Goal: Task Accomplishment & Management: Complete application form

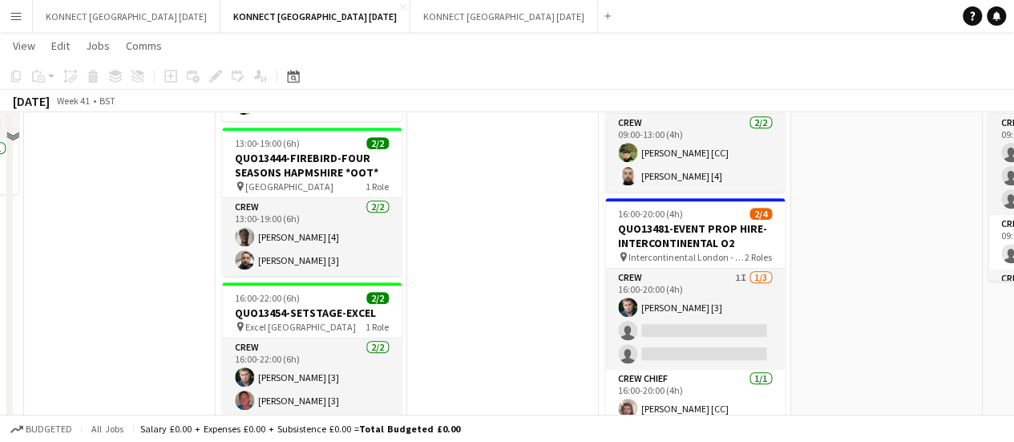
scroll to position [494, 0]
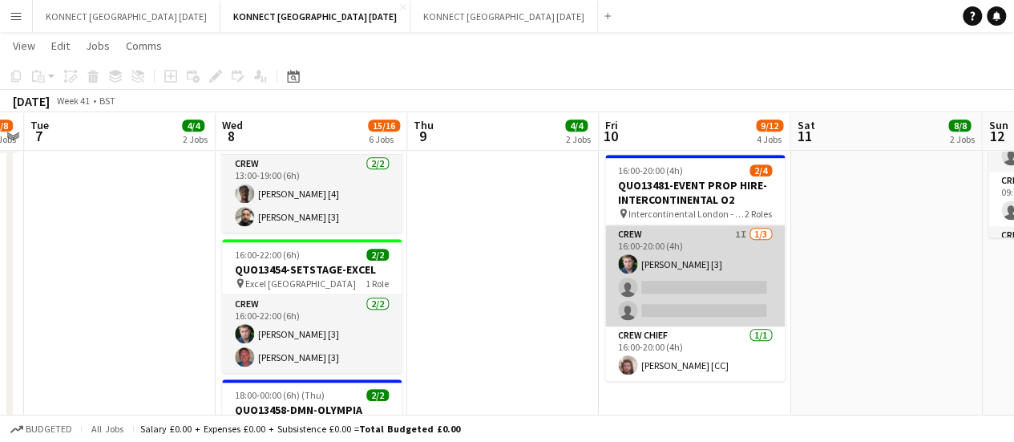
click at [670, 289] on app-card-role "Crew 1I [DATE] 16:00-20:00 (4h) [PERSON_NAME] [3] single-neutral-actions single…" at bounding box center [695, 275] width 180 height 101
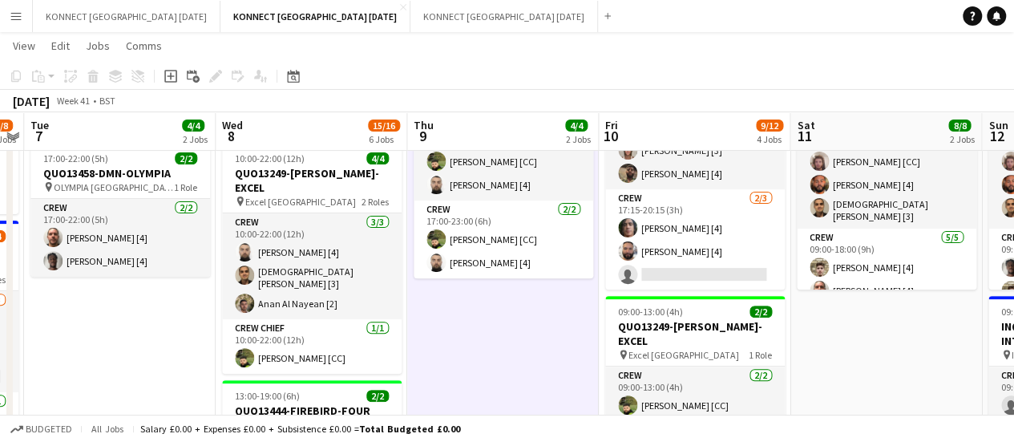
scroll to position [63, 0]
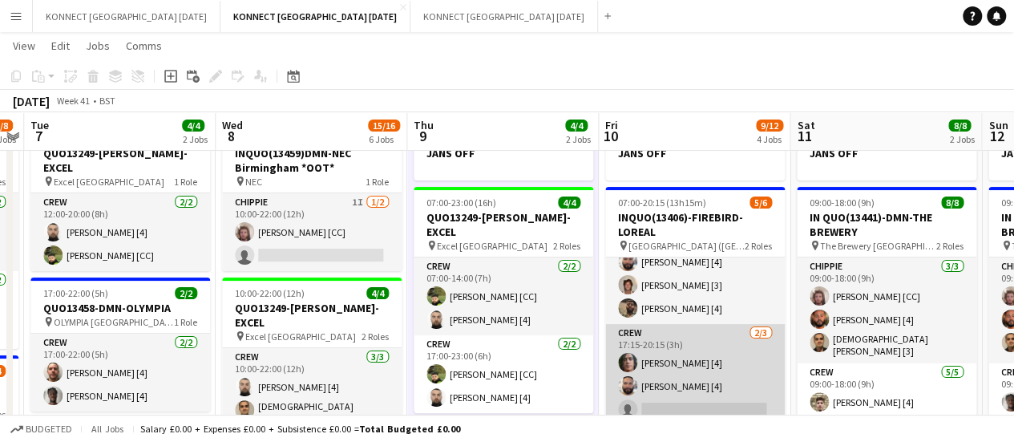
click at [699, 335] on app-card-role "Crew [DATE] 17:15-20:15 (3h) [PERSON_NAME] [4] [PERSON_NAME] [4] single-neutral…" at bounding box center [695, 374] width 180 height 101
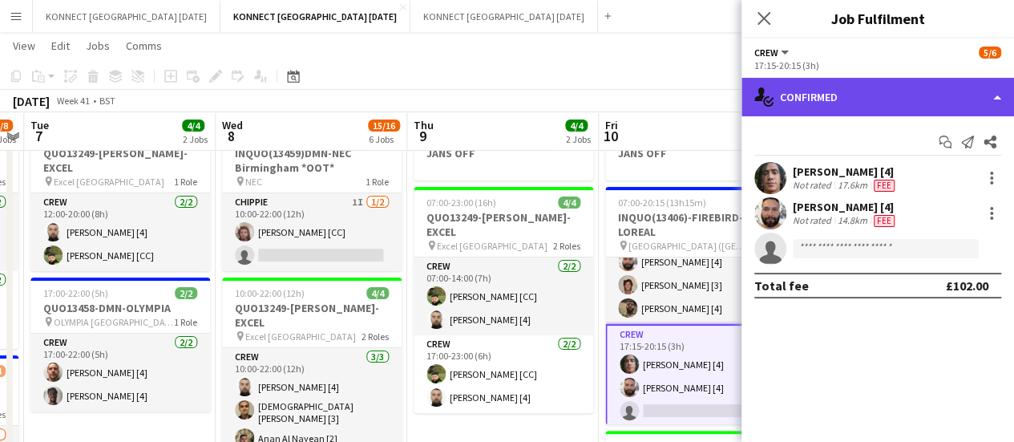
click at [883, 89] on div "single-neutral-actions-check-2 Confirmed" at bounding box center [878, 97] width 273 height 38
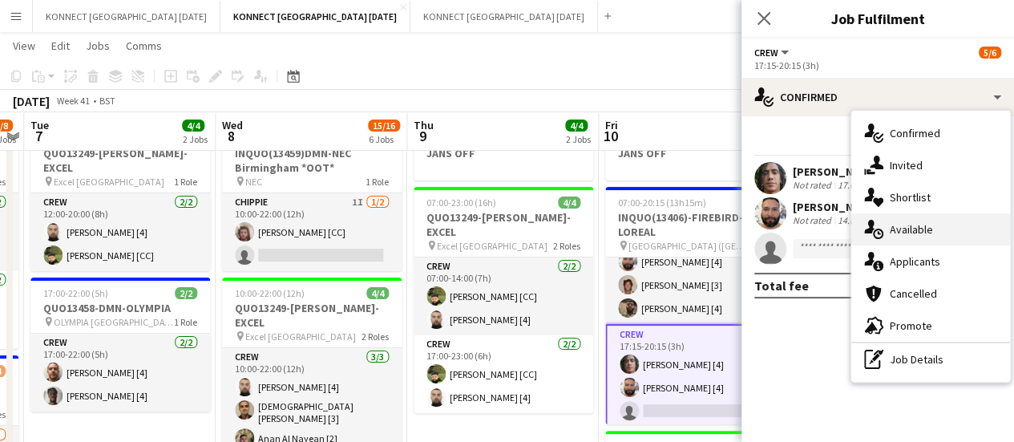
click at [935, 240] on div "single-neutral-actions-upload Available" at bounding box center [930, 229] width 159 height 32
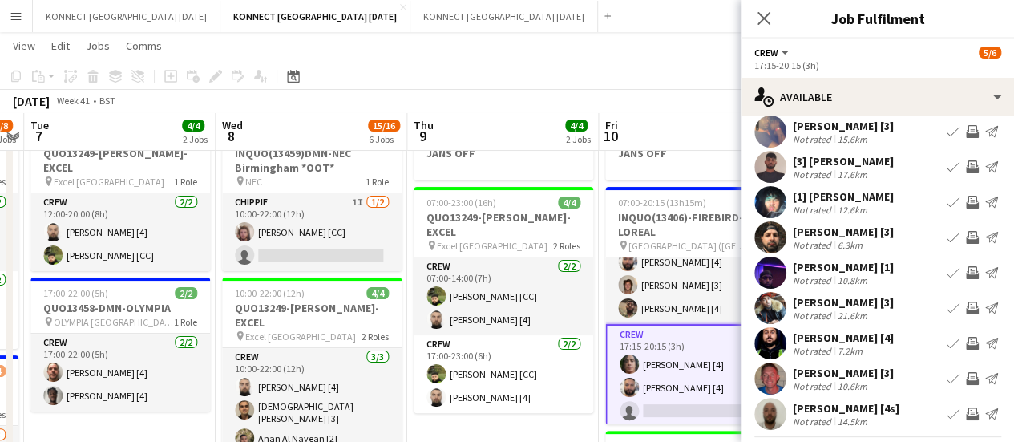
scroll to position [80, 0]
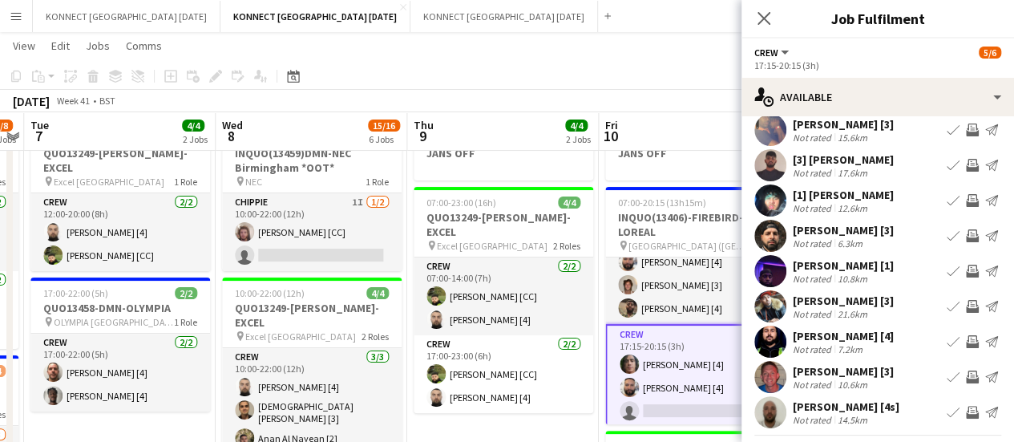
click at [966, 242] on app-icon "Invite crew" at bounding box center [972, 235] width 13 height 13
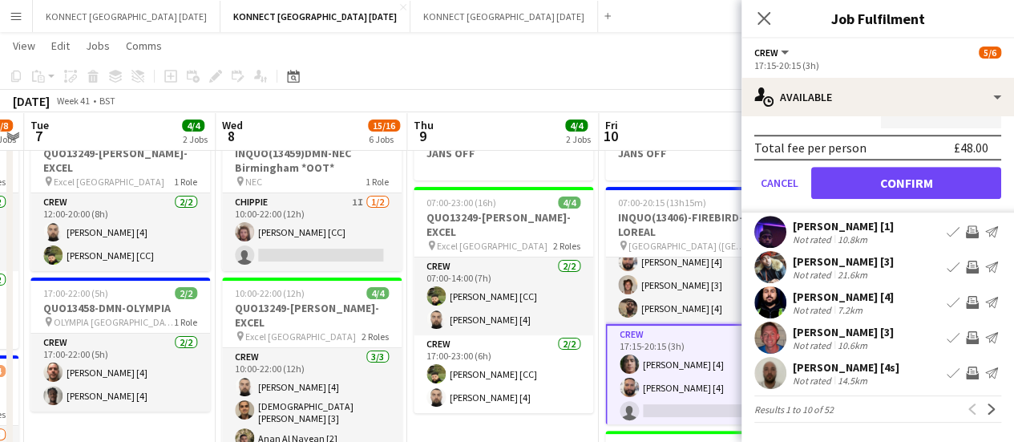
scroll to position [491, 0]
click at [980, 423] on div "Filter Sort asc [PERSON_NAME] [4] Not rated 15.3km Book crew Invite crew Send n…" at bounding box center [878, 37] width 273 height 809
click at [982, 402] on button "Next" at bounding box center [991, 408] width 19 height 19
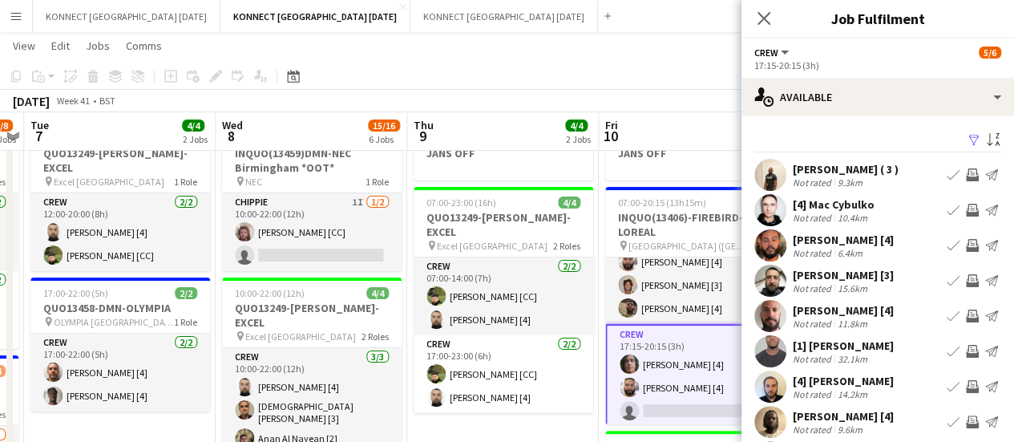
scroll to position [59, 0]
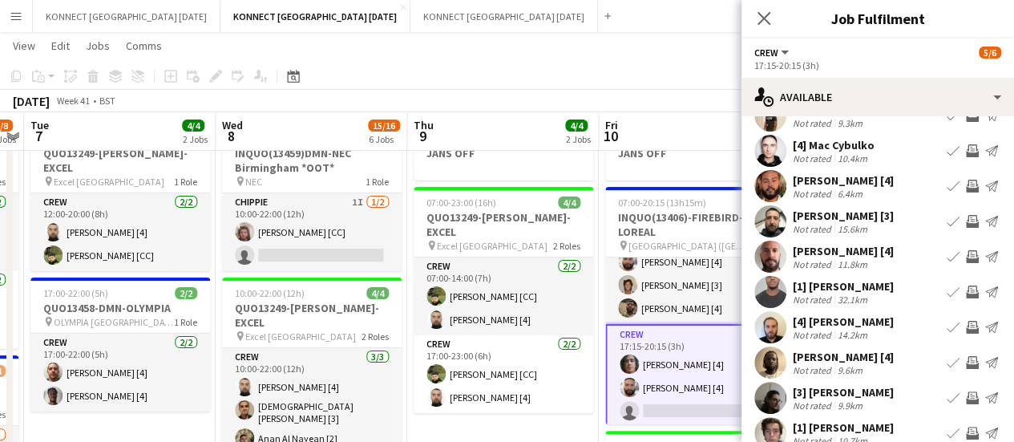
click at [966, 364] on app-icon "Invite crew" at bounding box center [972, 362] width 13 height 13
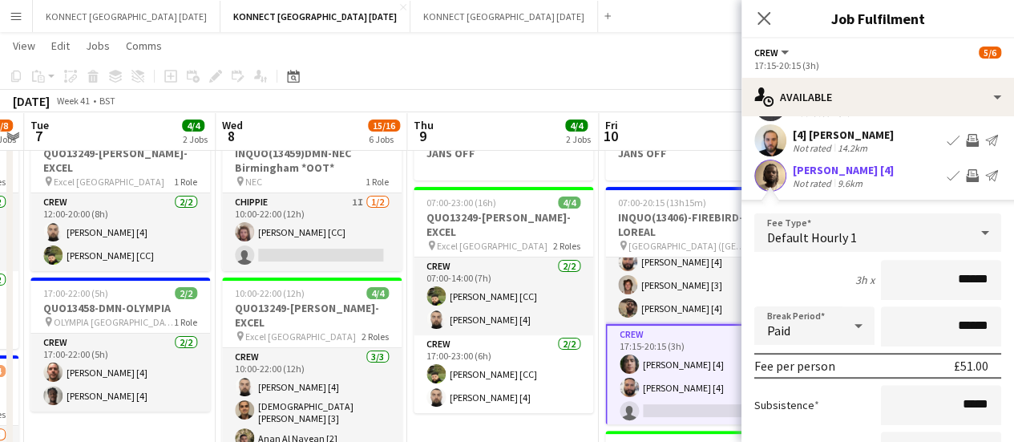
scroll to position [482, 0]
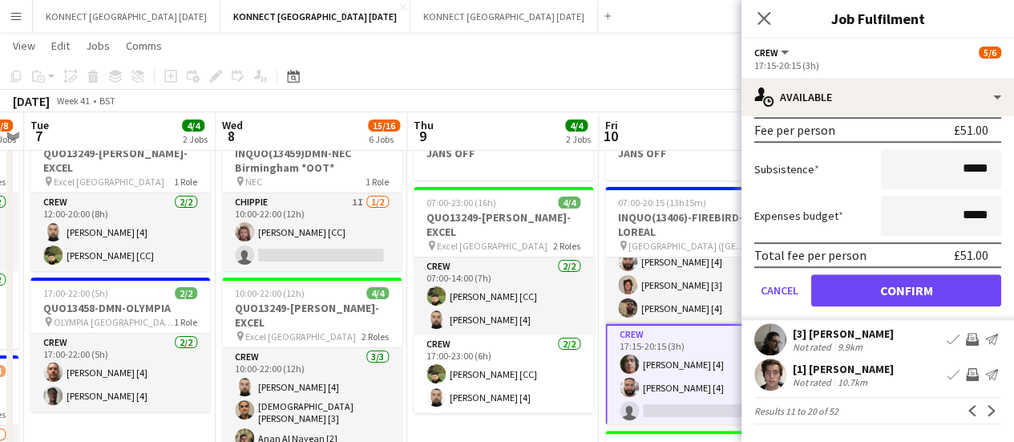
click at [854, 309] on form "Fee Type Default Hourly 1 3h x ****** Break Period Paid ****** Fee per person £…" at bounding box center [878, 149] width 273 height 342
click at [850, 298] on button "Confirm" at bounding box center [906, 290] width 190 height 32
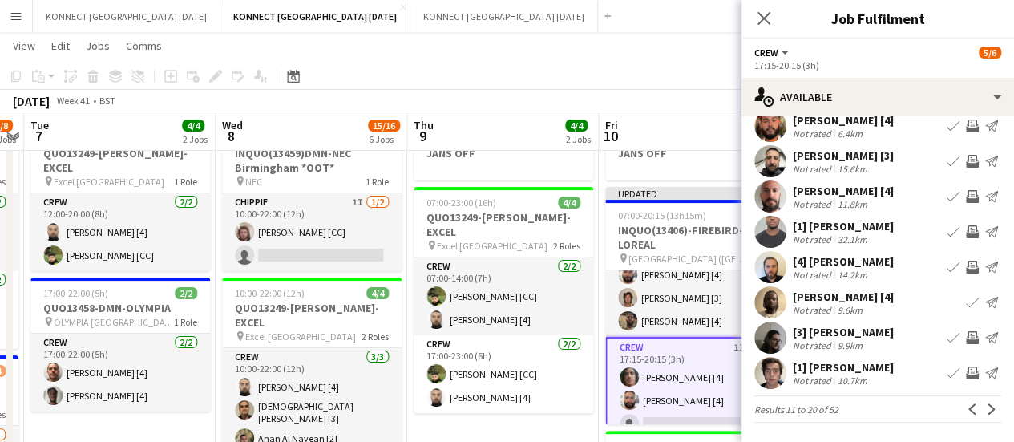
scroll to position [119, 0]
click at [694, 120] on app-board-header-date "Fri 10 9/12 4 Jobs" at bounding box center [695, 131] width 192 height 38
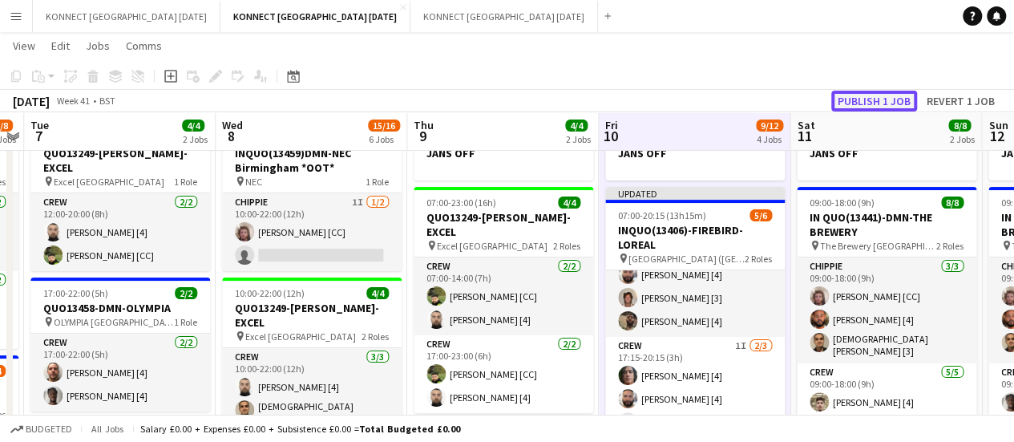
click at [864, 102] on button "Publish 1 job" at bounding box center [874, 101] width 86 height 21
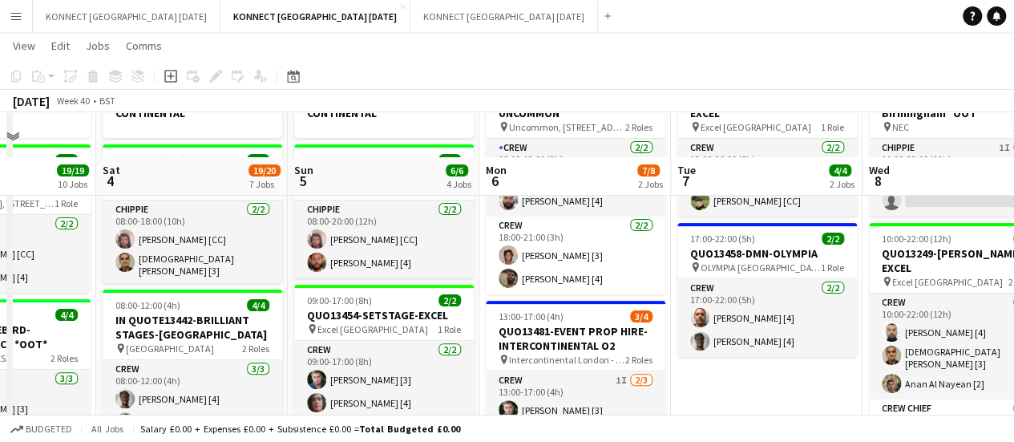
scroll to position [346, 0]
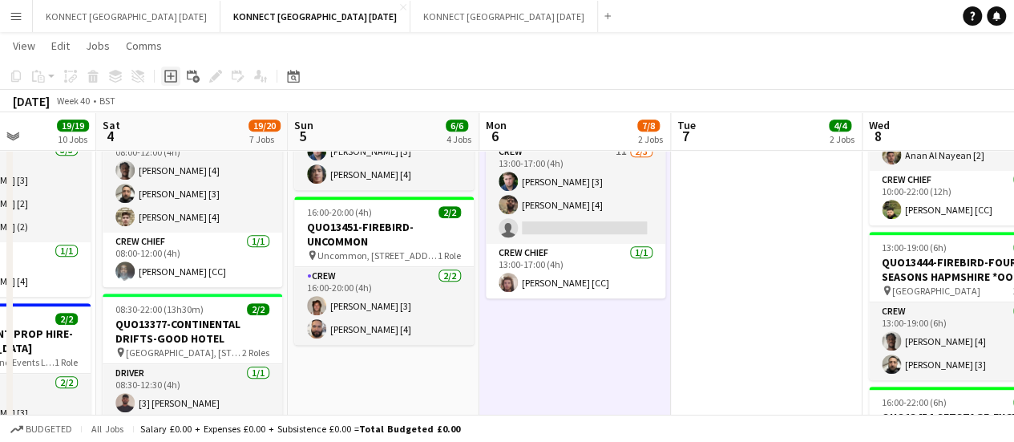
click at [166, 73] on icon "Add job" at bounding box center [170, 76] width 13 height 13
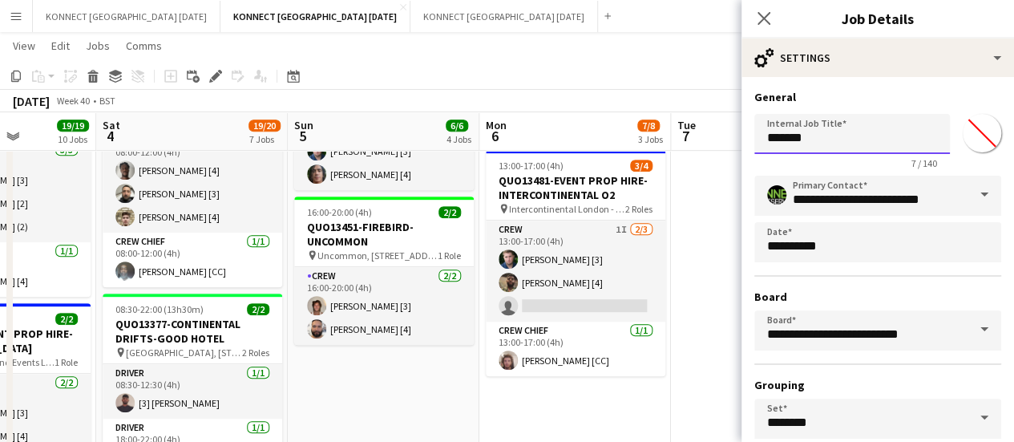
click at [799, 148] on input "*******" at bounding box center [852, 134] width 196 height 40
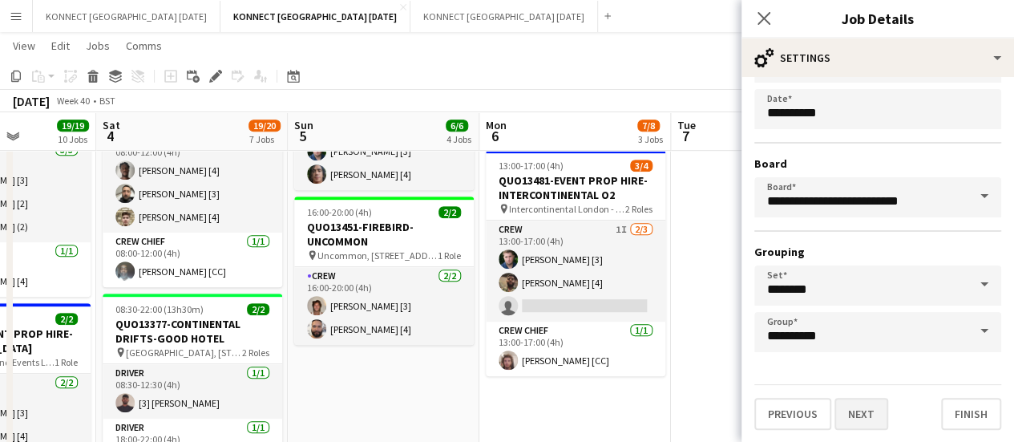
type input "**********"
click at [864, 422] on button "Next" at bounding box center [862, 414] width 54 height 32
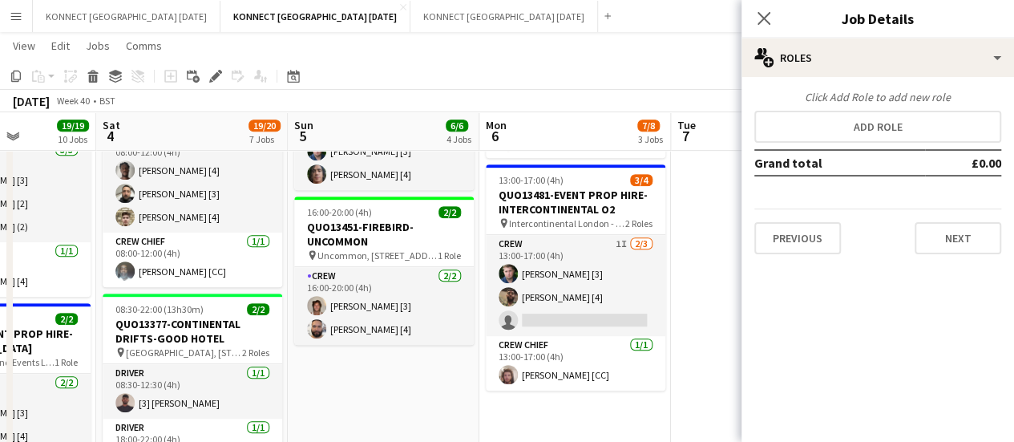
scroll to position [0, 0]
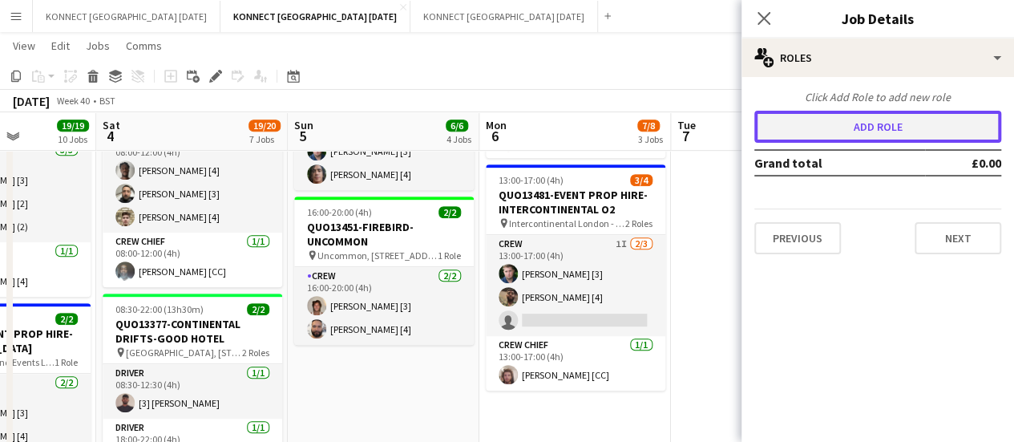
click at [830, 127] on button "Add role" at bounding box center [877, 127] width 247 height 32
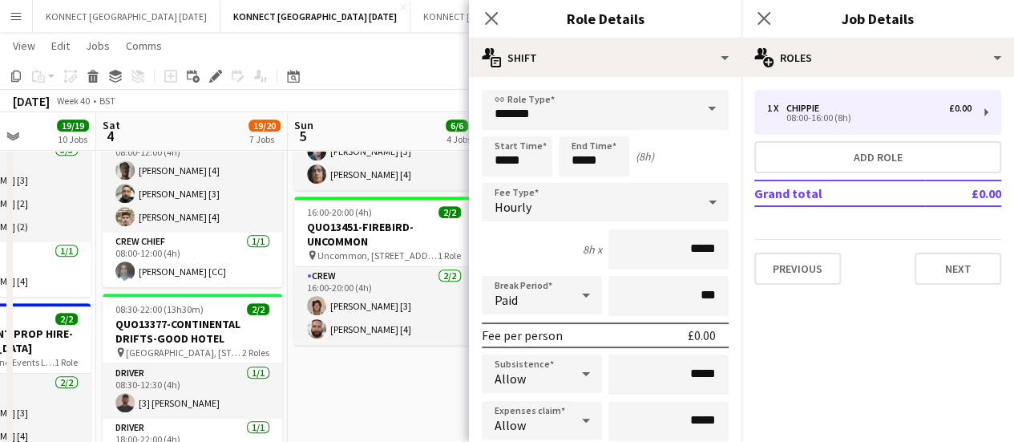
click at [641, 121] on input "*******" at bounding box center [605, 110] width 247 height 40
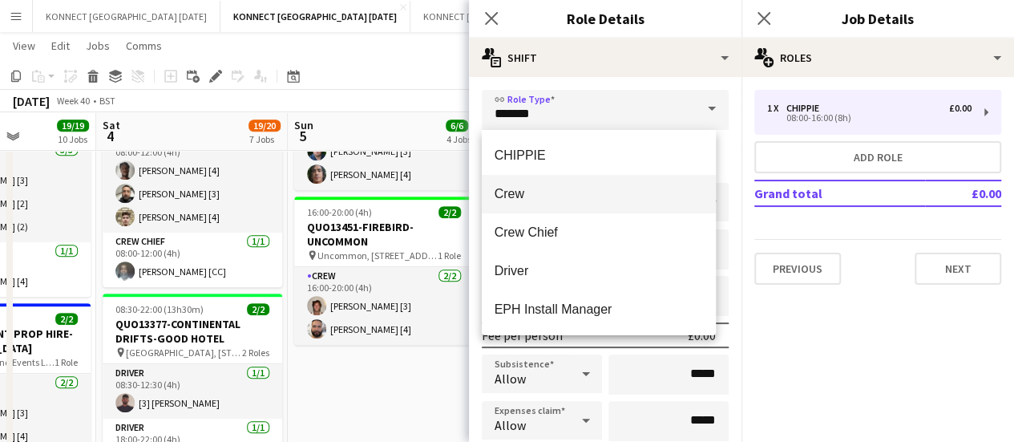
click at [577, 196] on span "Crew" at bounding box center [599, 193] width 209 height 15
type input "****"
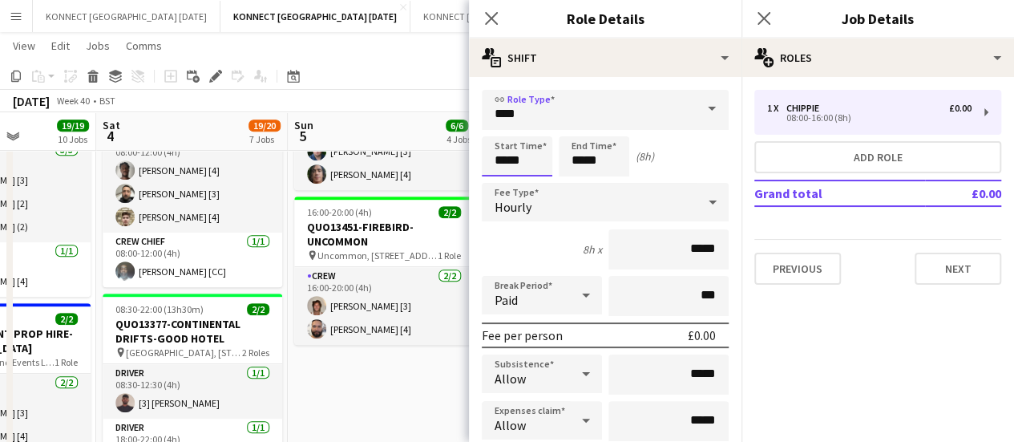
click at [525, 174] on input "*****" at bounding box center [517, 156] width 71 height 40
type input "*****"
click at [572, 160] on input "*****" at bounding box center [594, 156] width 71 height 40
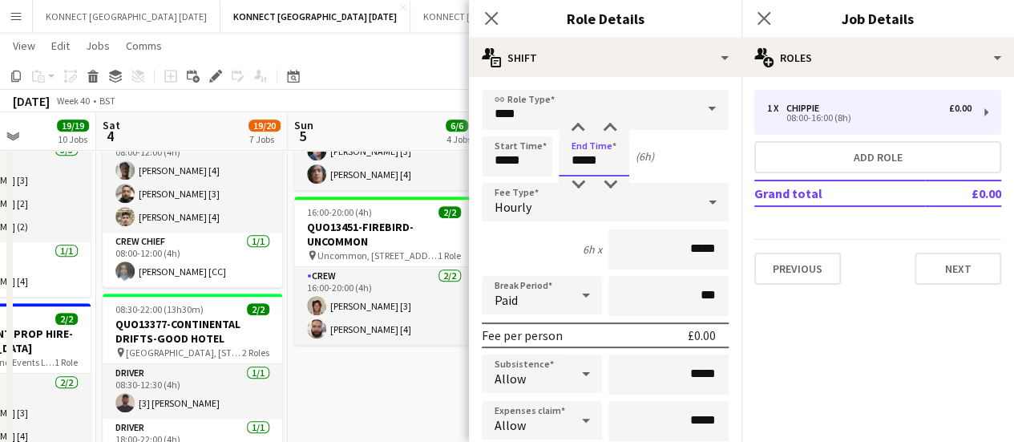
click at [572, 160] on input "*****" at bounding box center [594, 156] width 71 height 40
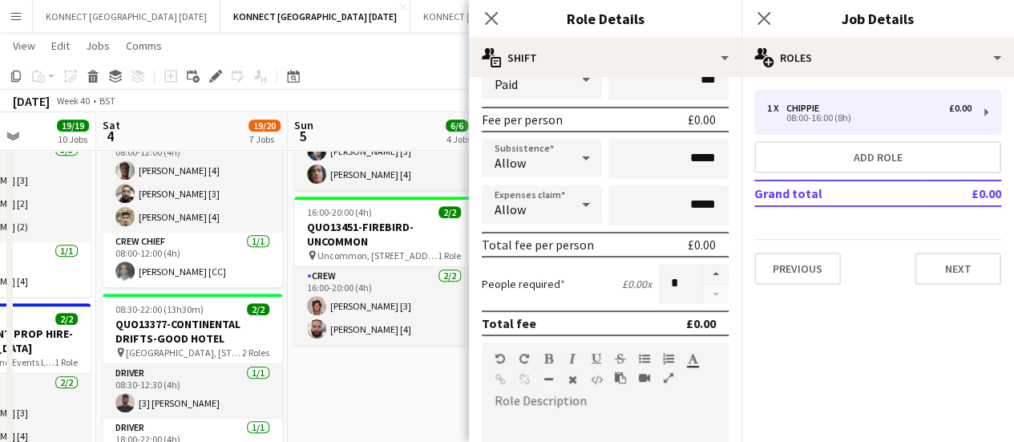
scroll to position [217, 0]
type input "*****"
click at [709, 270] on button "button" at bounding box center [716, 272] width 26 height 21
type input "*"
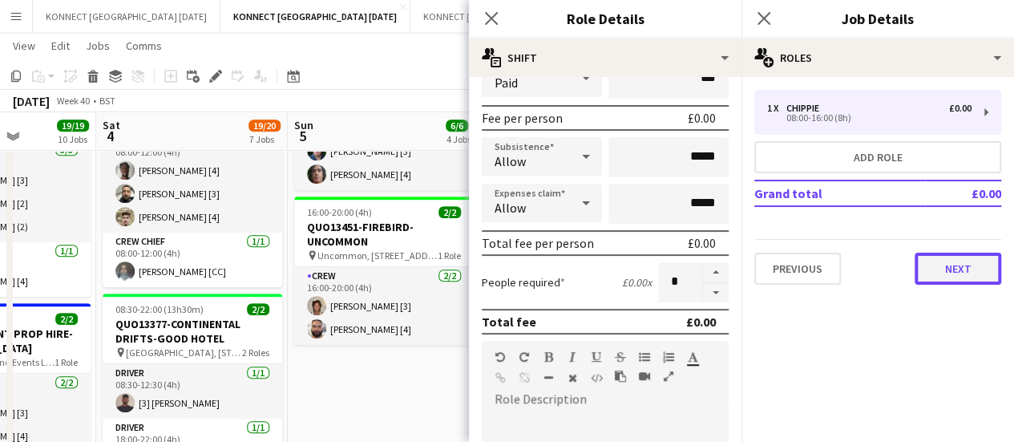
click at [965, 262] on button "Next" at bounding box center [958, 269] width 87 height 32
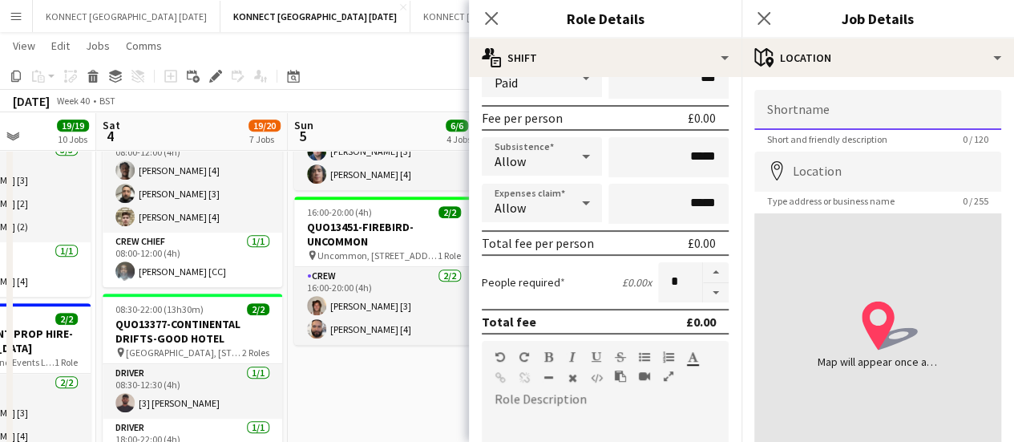
click at [829, 119] on input "Shortname" at bounding box center [877, 110] width 247 height 40
type input "**********"
click at [835, 119] on input "**********" at bounding box center [877, 110] width 247 height 40
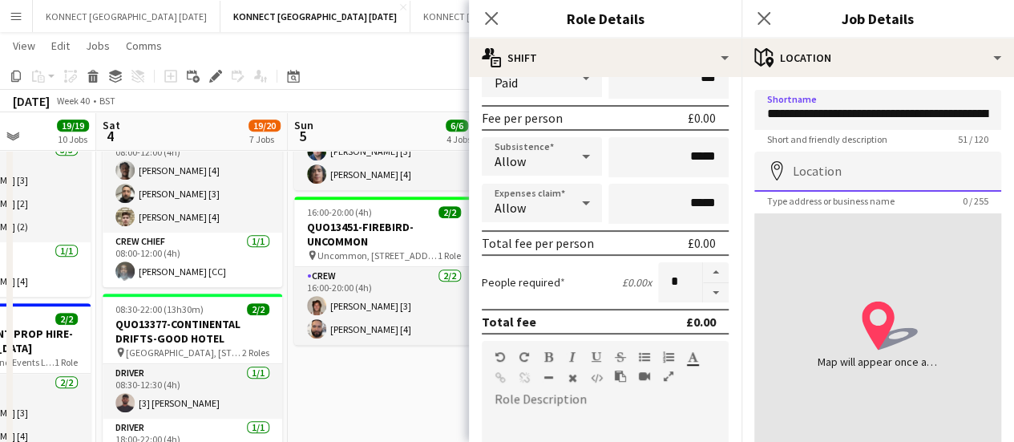
click at [837, 170] on input "Location" at bounding box center [877, 172] width 247 height 40
paste input "**********"
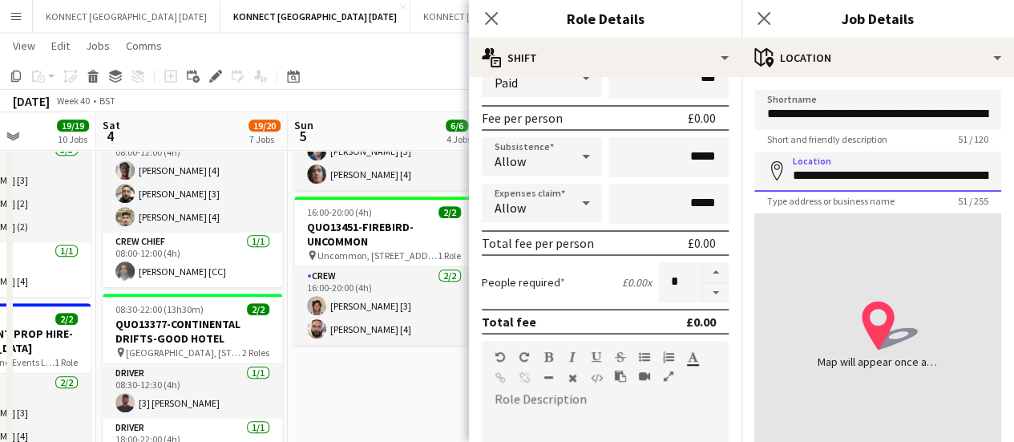
scroll to position [0, 92]
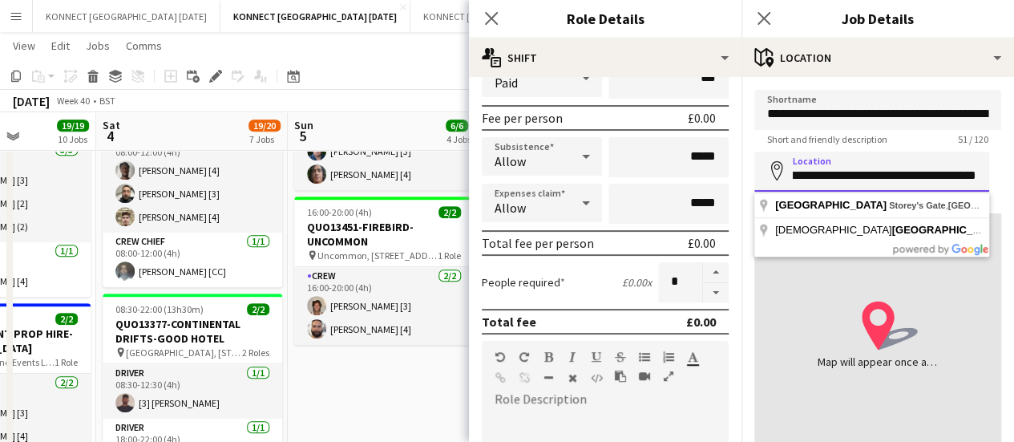
type input "**********"
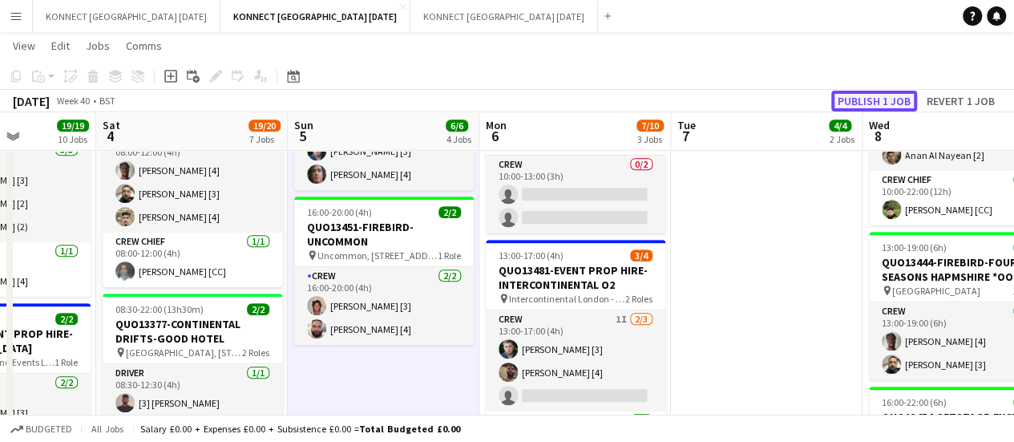
click at [856, 104] on button "Publish 1 job" at bounding box center [874, 101] width 86 height 21
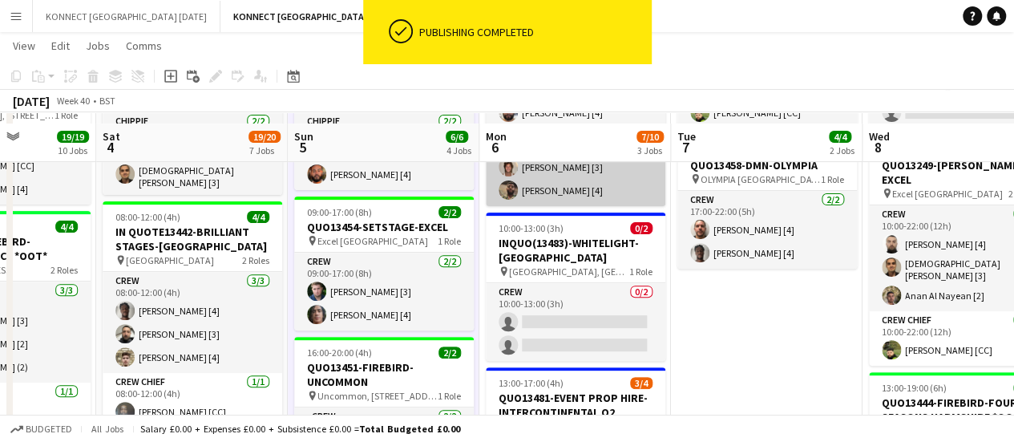
scroll to position [217, 0]
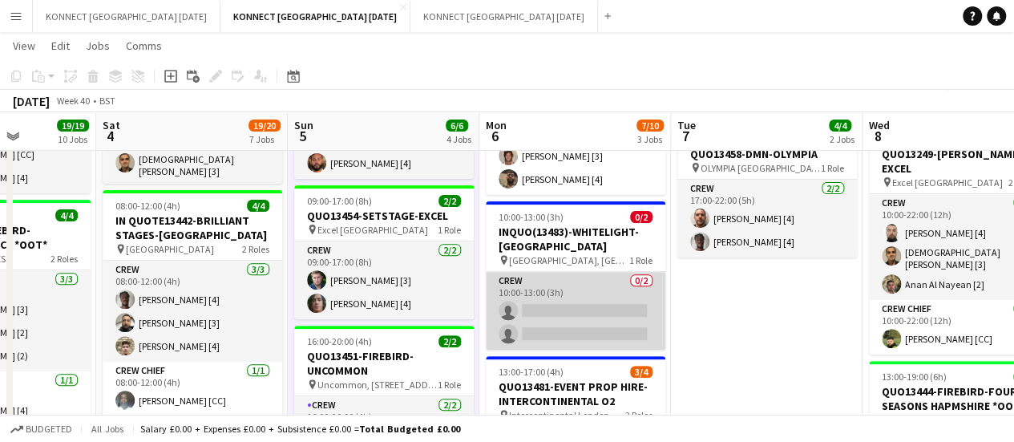
click at [584, 338] on app-card-role "Crew 0/2 10:00-13:00 (3h) single-neutral-actions single-neutral-actions" at bounding box center [576, 311] width 180 height 78
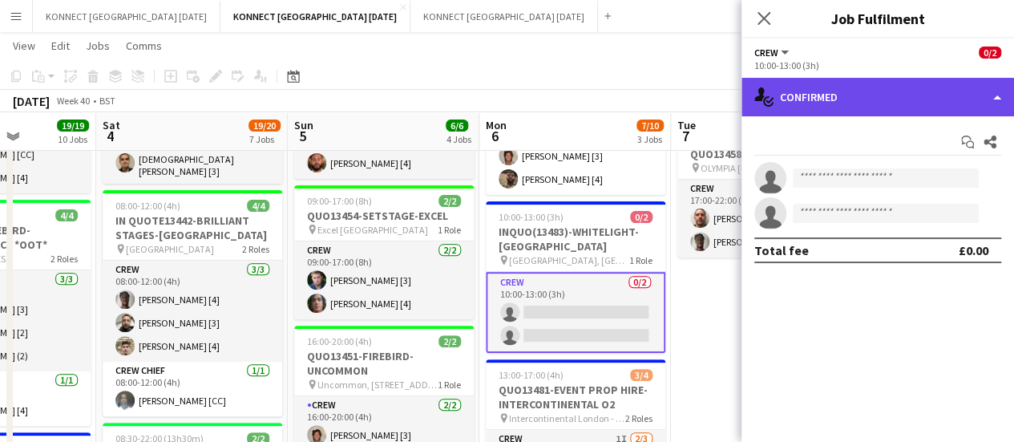
click at [820, 97] on div "single-neutral-actions-check-2 Confirmed" at bounding box center [878, 97] width 273 height 38
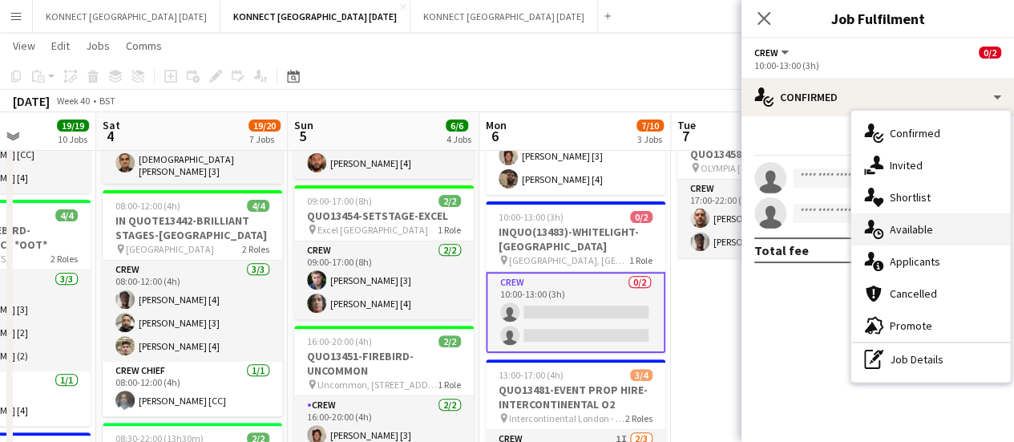
click at [907, 226] on span "Available" at bounding box center [911, 229] width 43 height 14
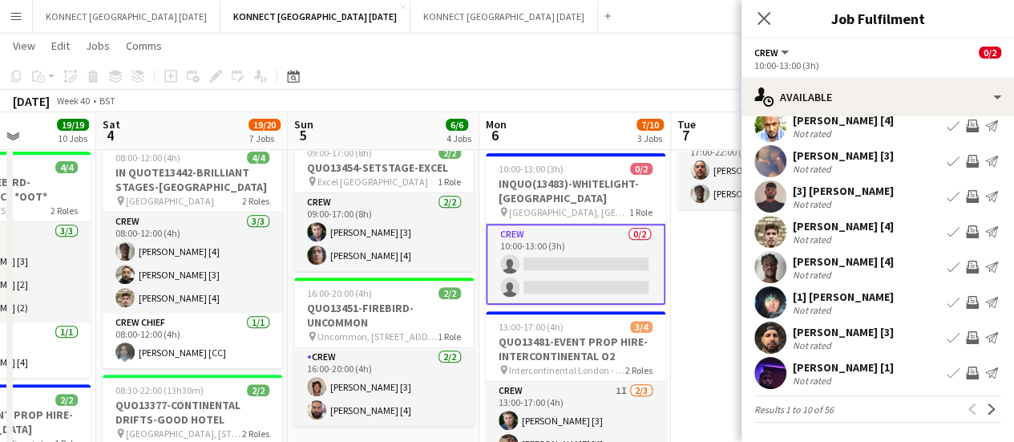
scroll to position [265, 0]
click at [986, 411] on app-icon "Next" at bounding box center [991, 408] width 11 height 11
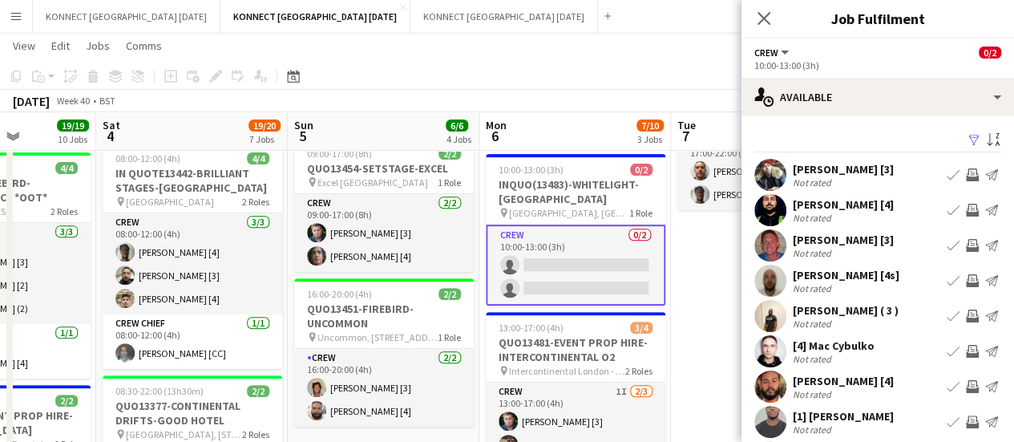
scroll to position [119, 0]
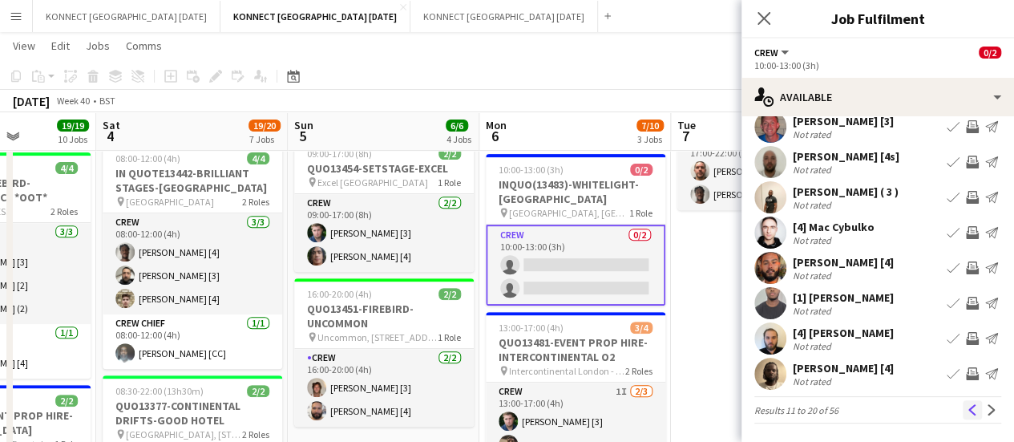
click at [967, 405] on app-icon "Previous" at bounding box center [972, 409] width 11 height 11
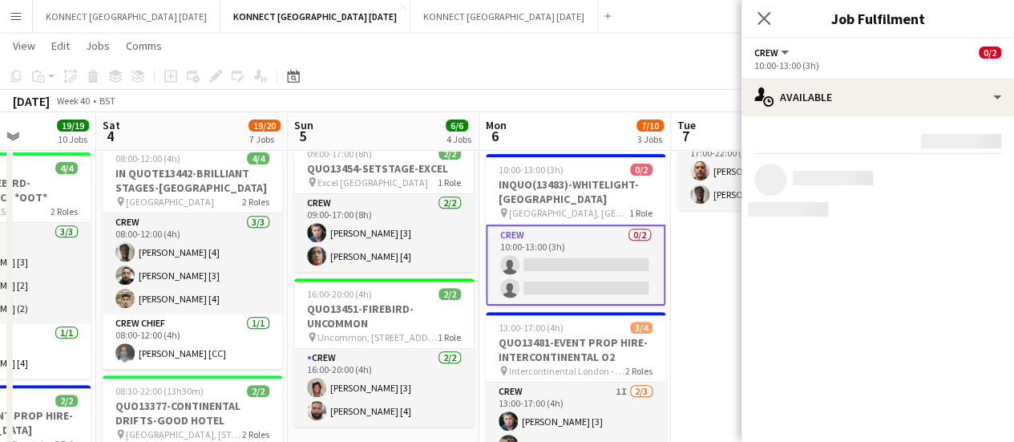
scroll to position [0, 0]
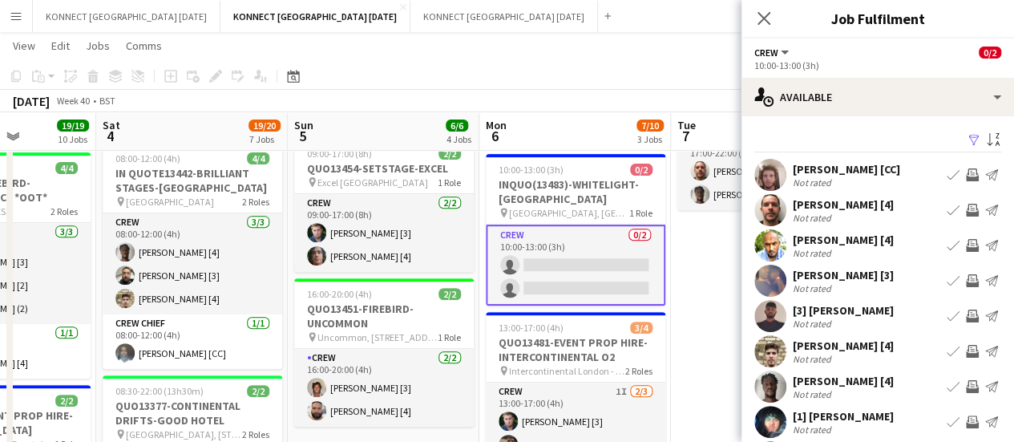
click at [966, 208] on app-icon "Invite crew" at bounding box center [972, 210] width 13 height 13
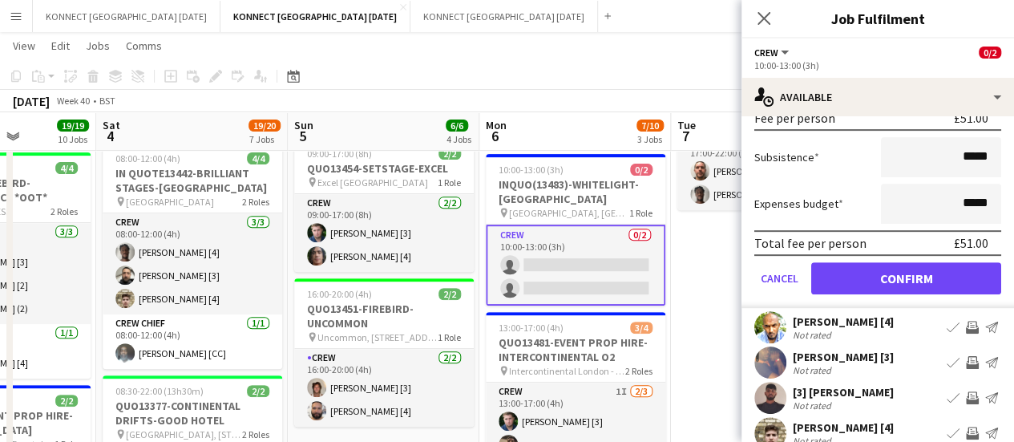
scroll to position [305, 0]
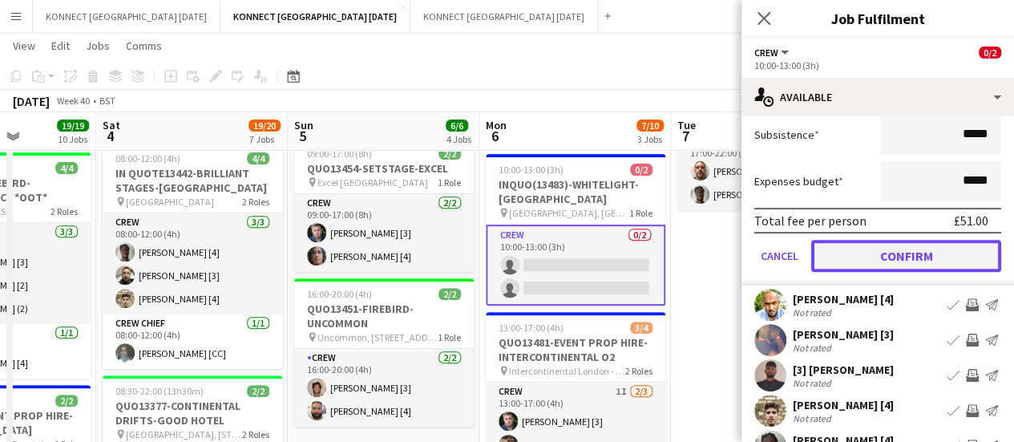
click at [884, 251] on button "Confirm" at bounding box center [906, 256] width 190 height 32
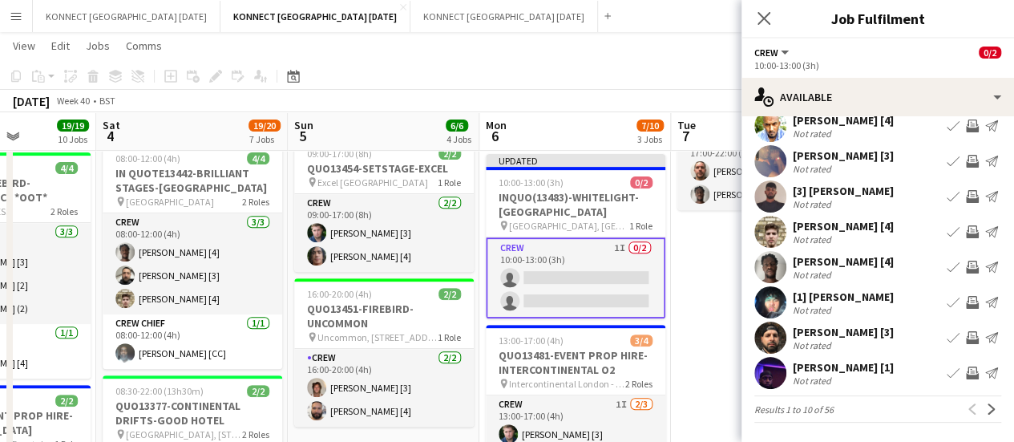
scroll to position [127, 0]
click at [966, 269] on app-icon "Invite crew" at bounding box center [972, 267] width 13 height 13
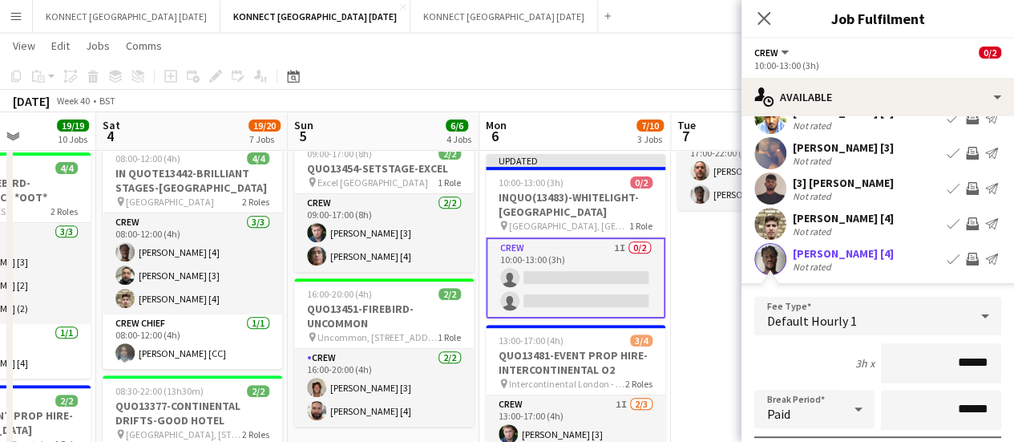
scroll to position [361, 0]
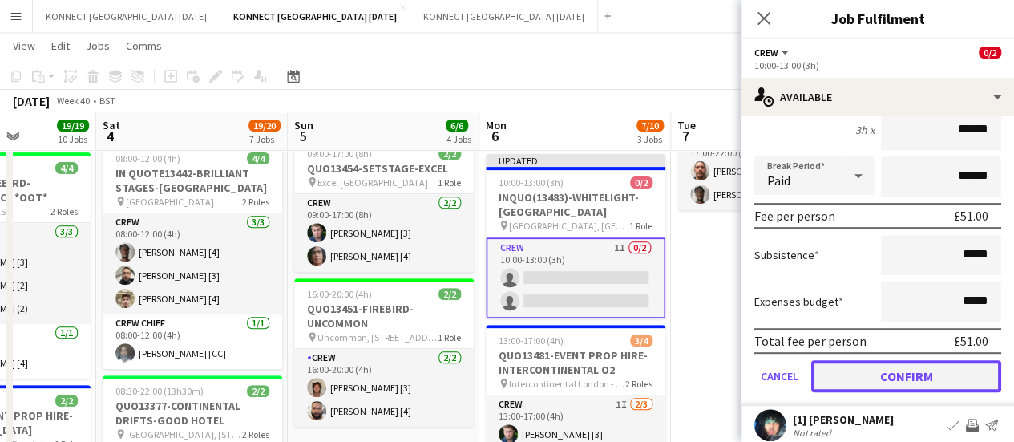
click at [874, 388] on button "Confirm" at bounding box center [906, 376] width 190 height 32
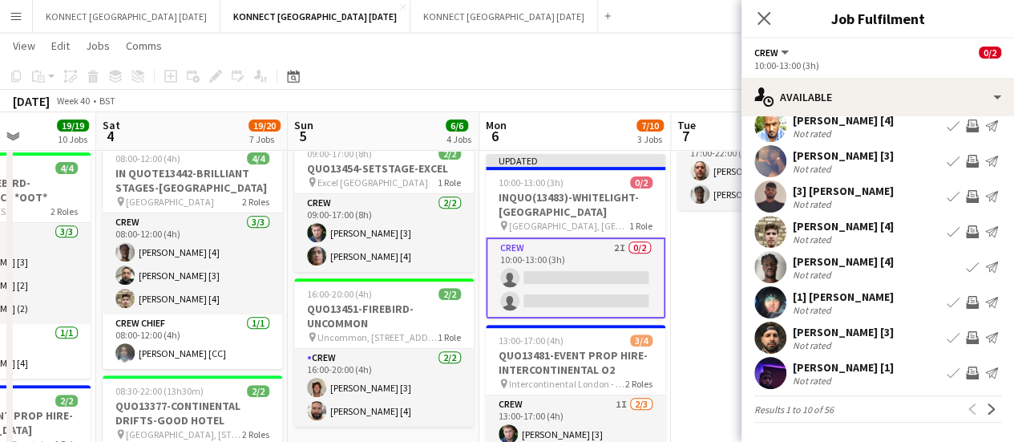
scroll to position [127, 0]
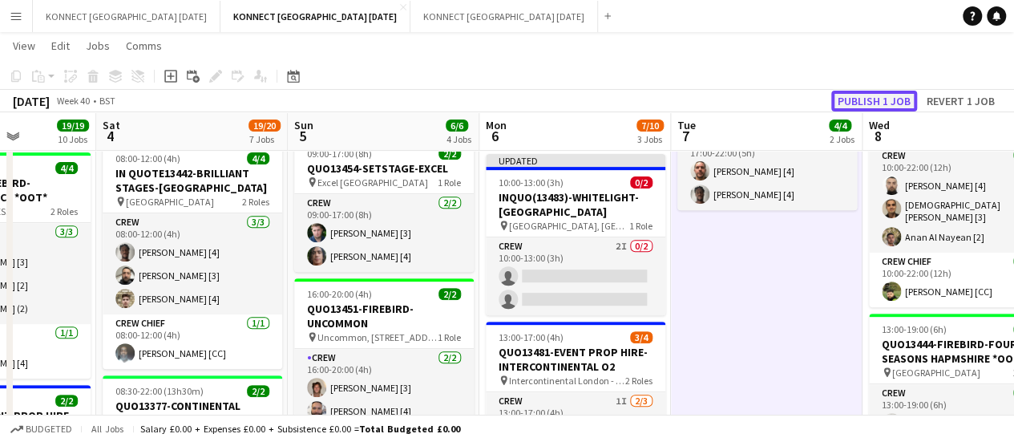
click at [840, 108] on button "Publish 1 job" at bounding box center [874, 101] width 86 height 21
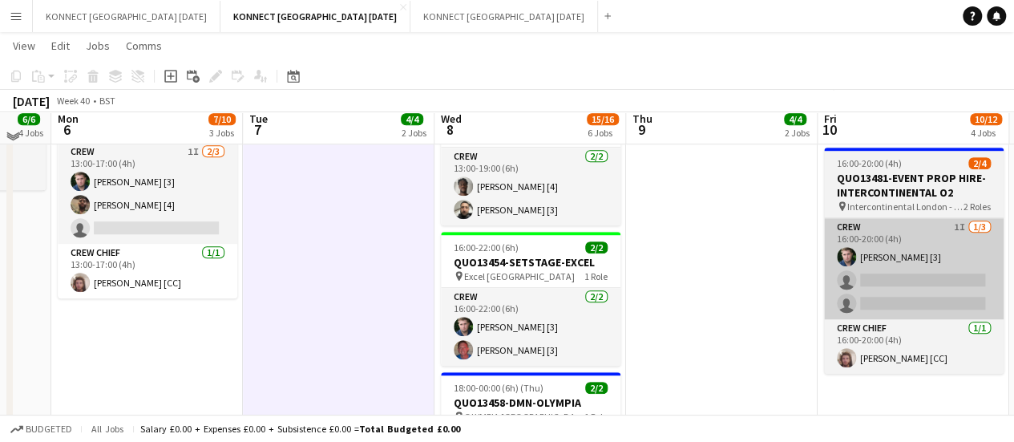
scroll to position [504, 0]
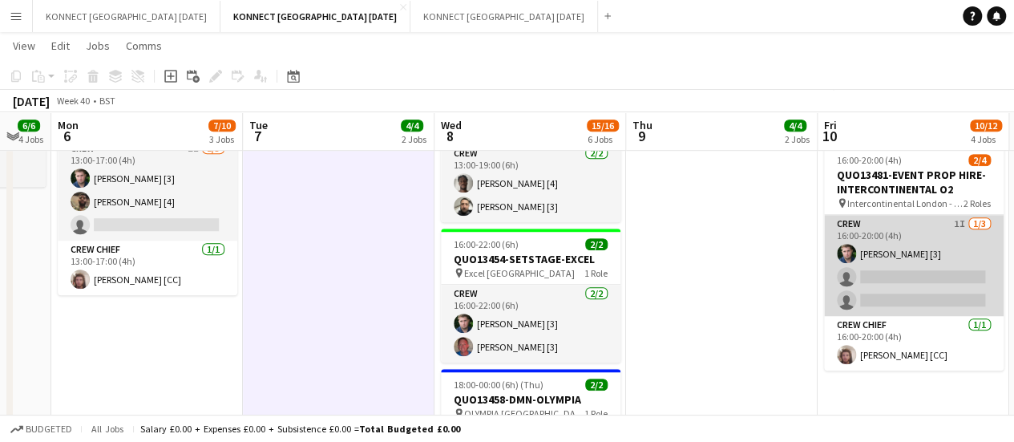
click at [879, 285] on app-card-role "Crew 1I [DATE] 16:00-20:00 (4h) [PERSON_NAME] [3] single-neutral-actions single…" at bounding box center [914, 265] width 180 height 101
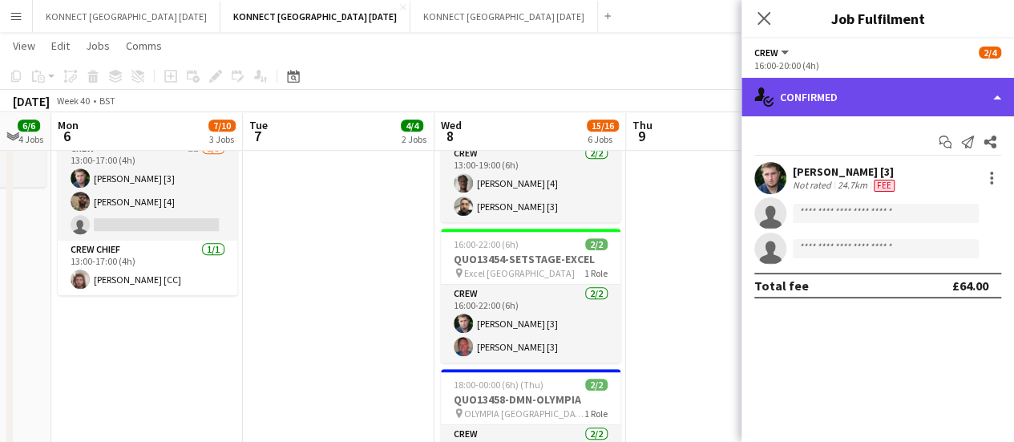
click at [806, 112] on div "single-neutral-actions-check-2 Confirmed" at bounding box center [878, 97] width 273 height 38
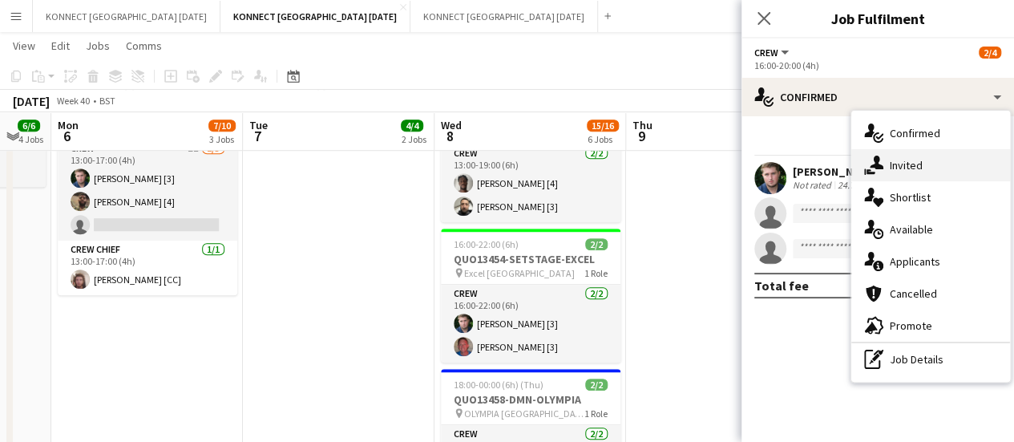
click at [871, 157] on icon "single-neutral-actions-share-1" at bounding box center [873, 165] width 19 height 19
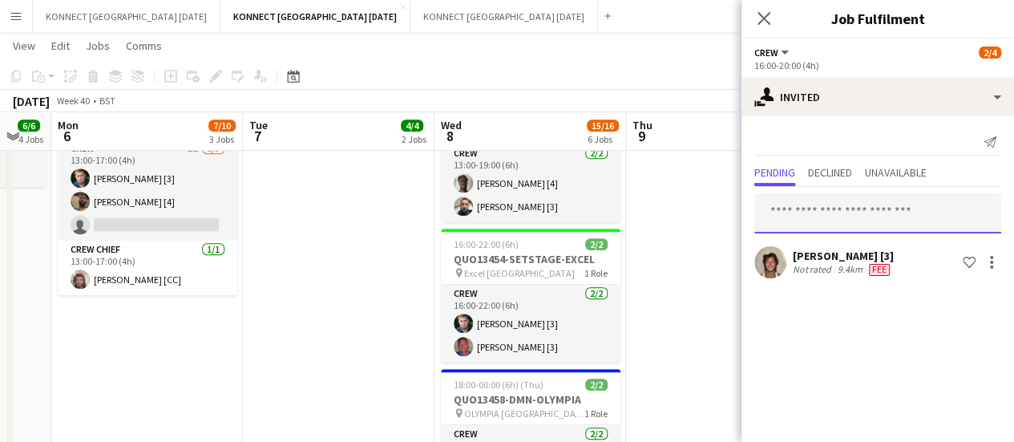
click at [803, 215] on input "text" at bounding box center [877, 213] width 247 height 40
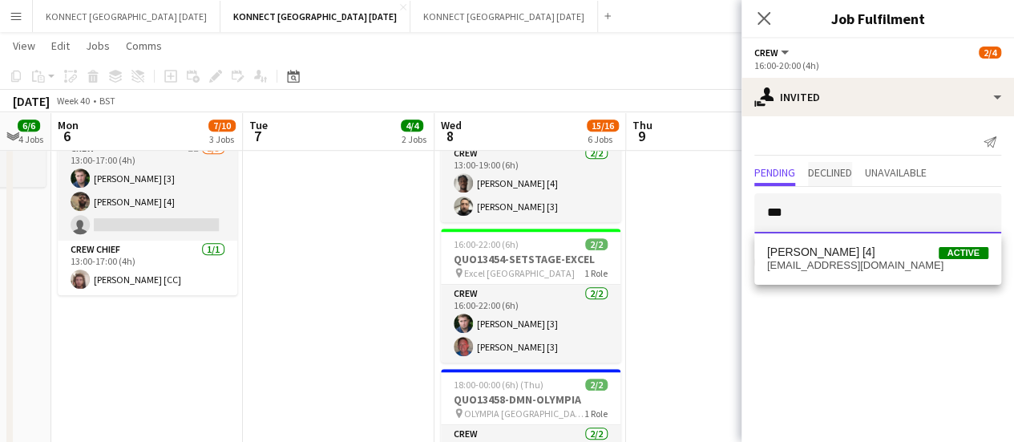
type input "***"
click at [832, 176] on span "Declined" at bounding box center [830, 172] width 44 height 11
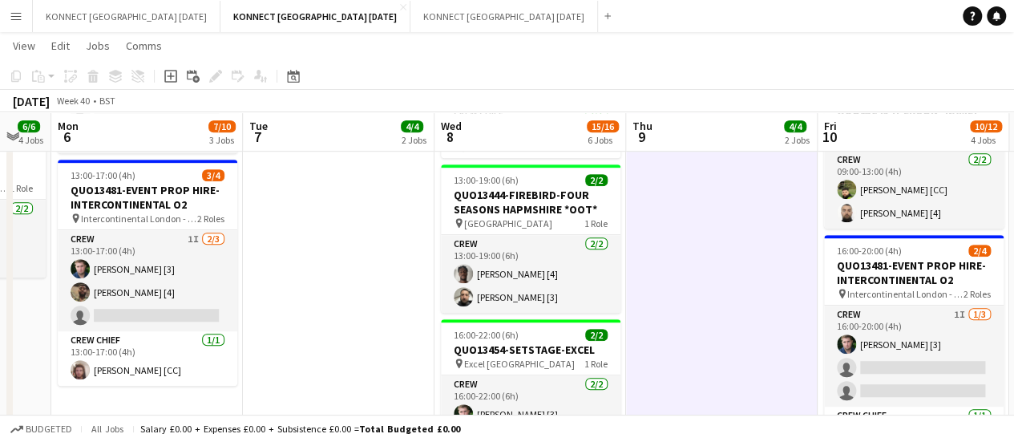
scroll to position [415, 0]
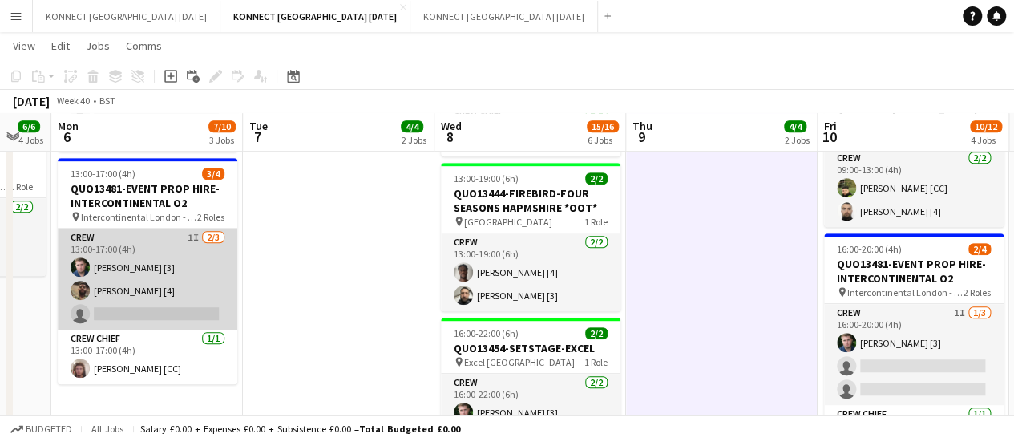
click at [207, 279] on app-card-role "Crew 1I [DATE] 13:00-17:00 (4h) [PERSON_NAME] [3] [PERSON_NAME] [4] single-neut…" at bounding box center [148, 279] width 180 height 101
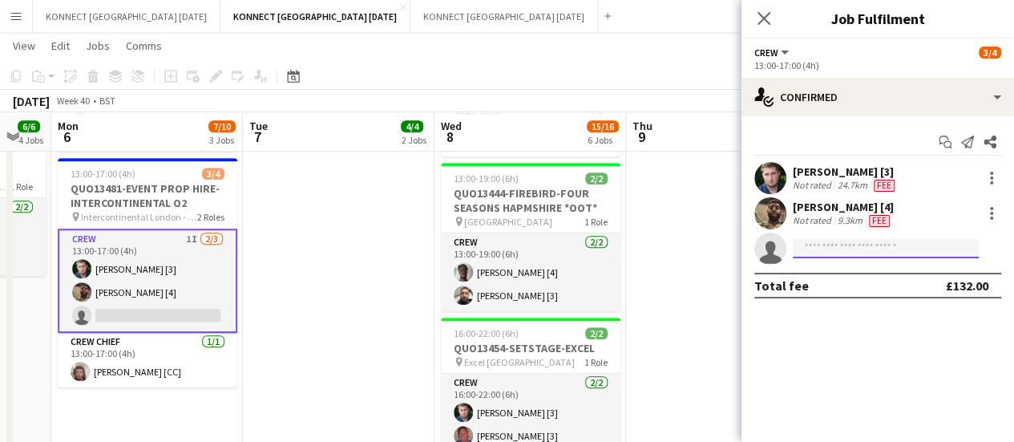
click at [885, 249] on input at bounding box center [886, 248] width 186 height 19
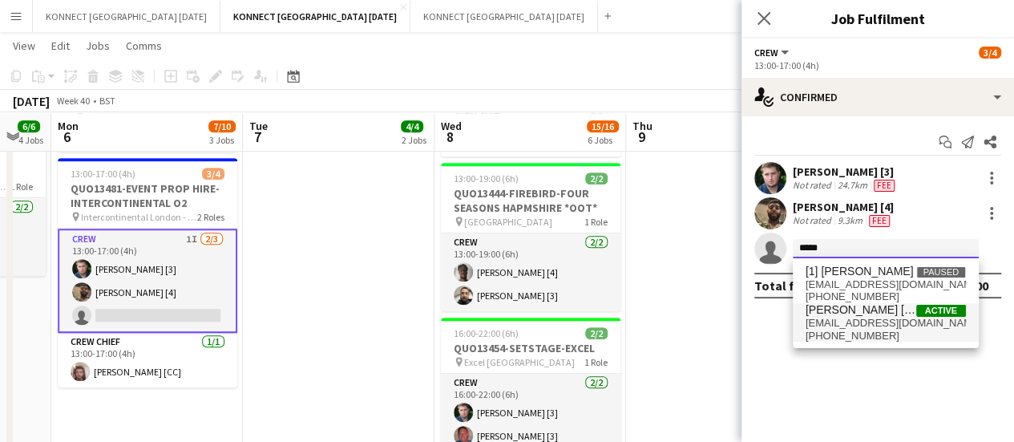
type input "*****"
click at [892, 318] on span "[EMAIL_ADDRESS][DOMAIN_NAME]" at bounding box center [886, 323] width 160 height 13
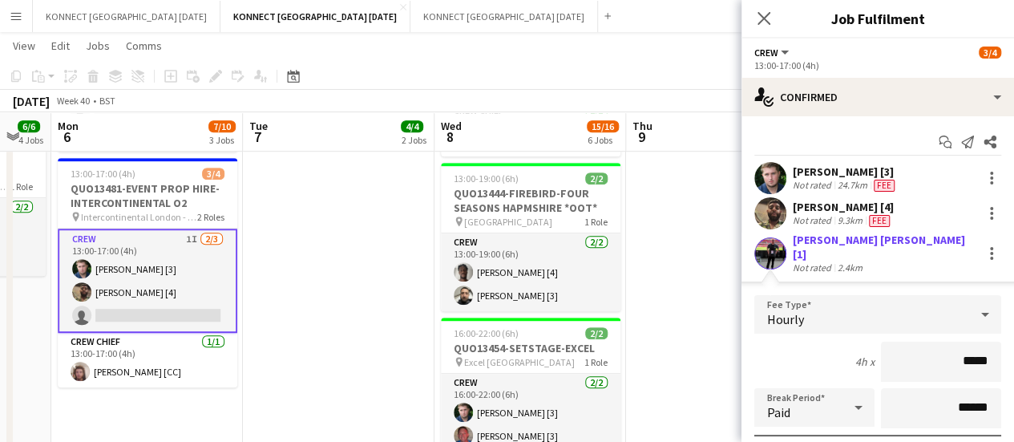
scroll to position [233, 0]
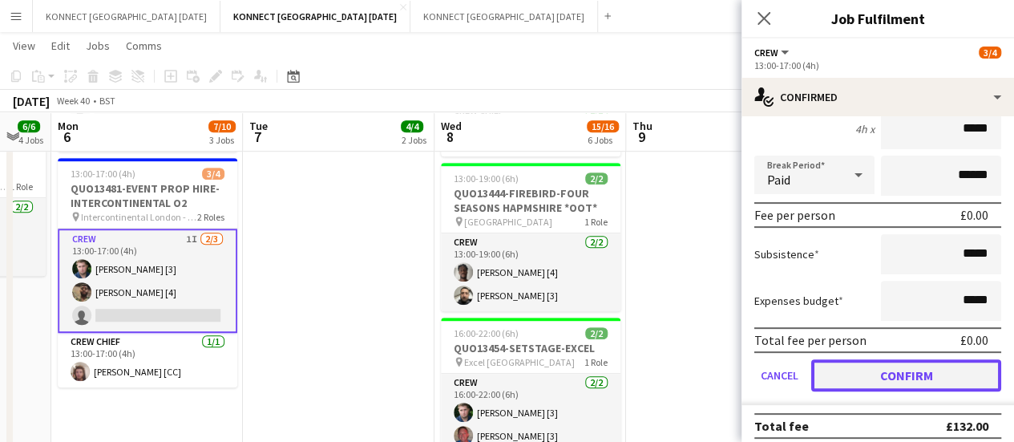
click at [883, 359] on button "Confirm" at bounding box center [906, 375] width 190 height 32
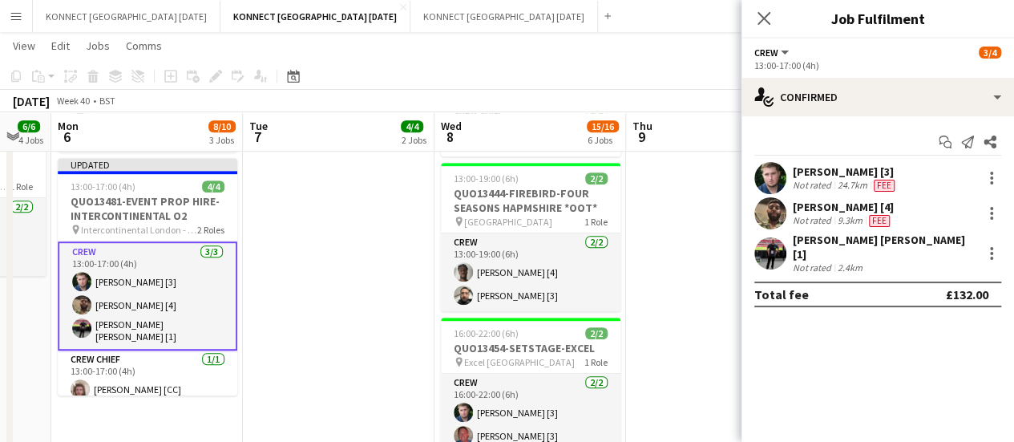
scroll to position [0, 0]
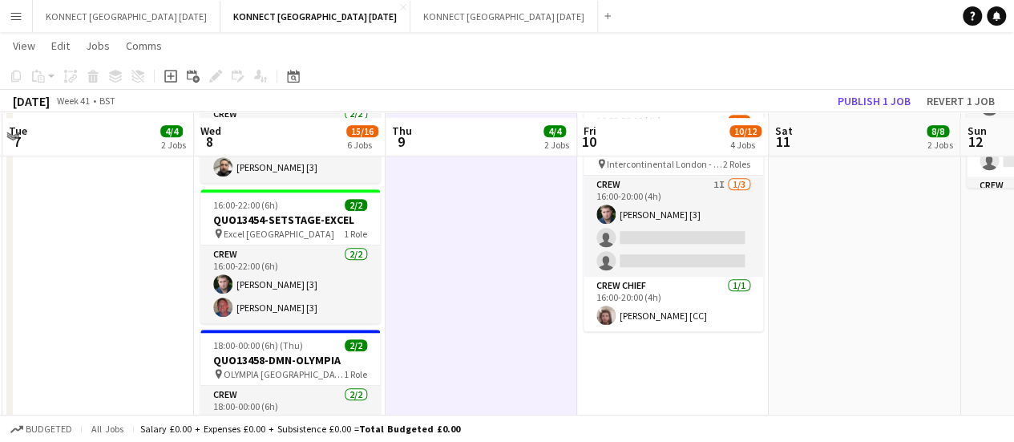
scroll to position [552, 0]
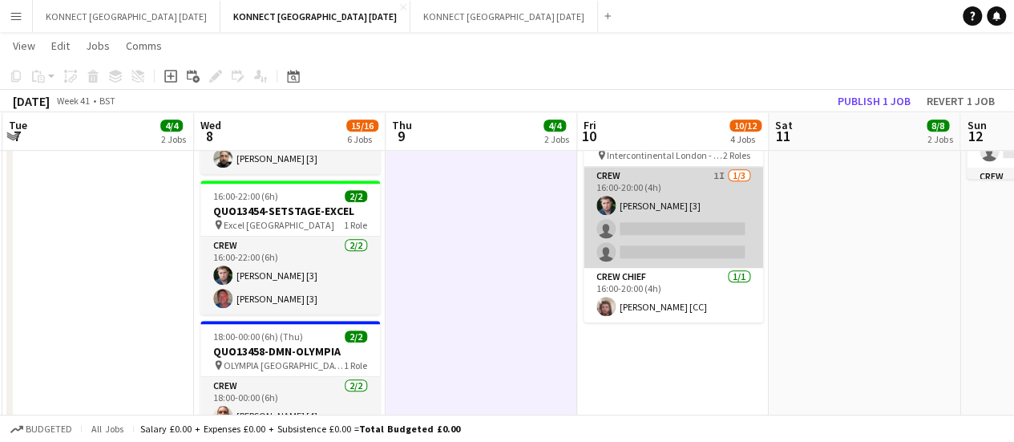
click at [641, 196] on app-card-role "Crew 1I [DATE] 16:00-20:00 (4h) [PERSON_NAME] [3] single-neutral-actions single…" at bounding box center [674, 217] width 180 height 101
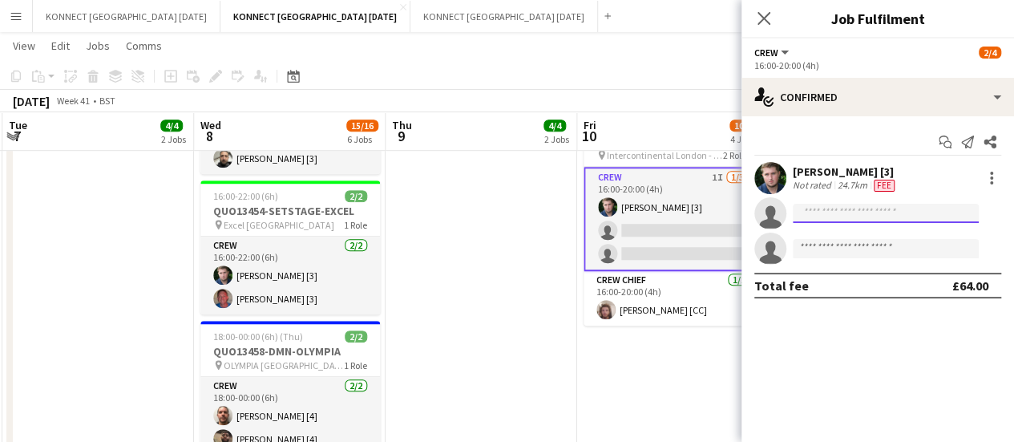
click at [831, 217] on input at bounding box center [886, 213] width 186 height 19
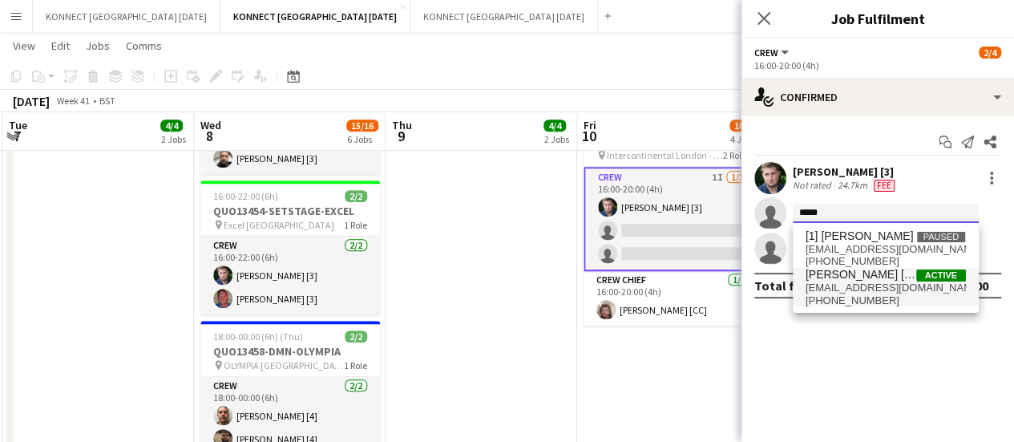
type input "*****"
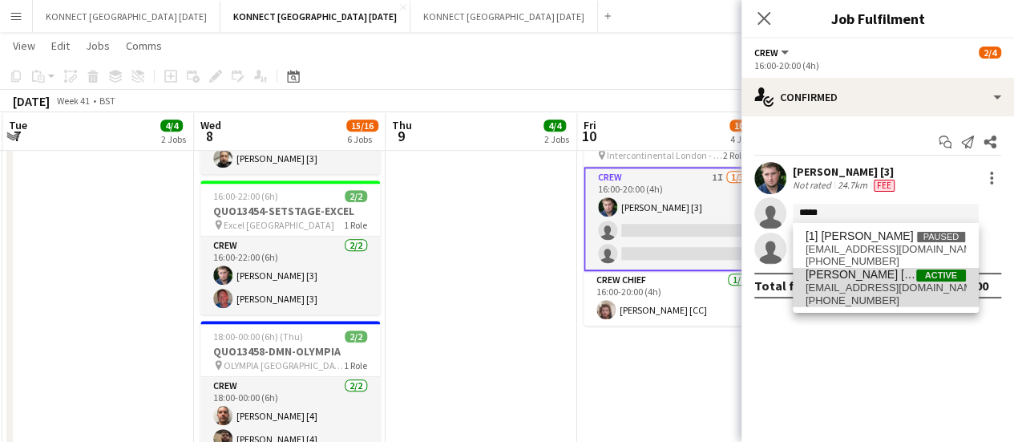
click at [858, 285] on span "[EMAIL_ADDRESS][DOMAIN_NAME]" at bounding box center [886, 287] width 160 height 13
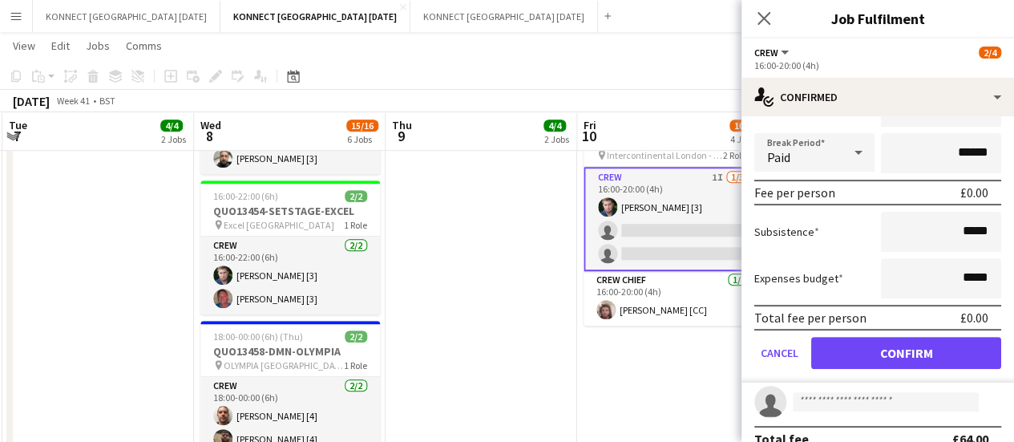
scroll to position [233, 0]
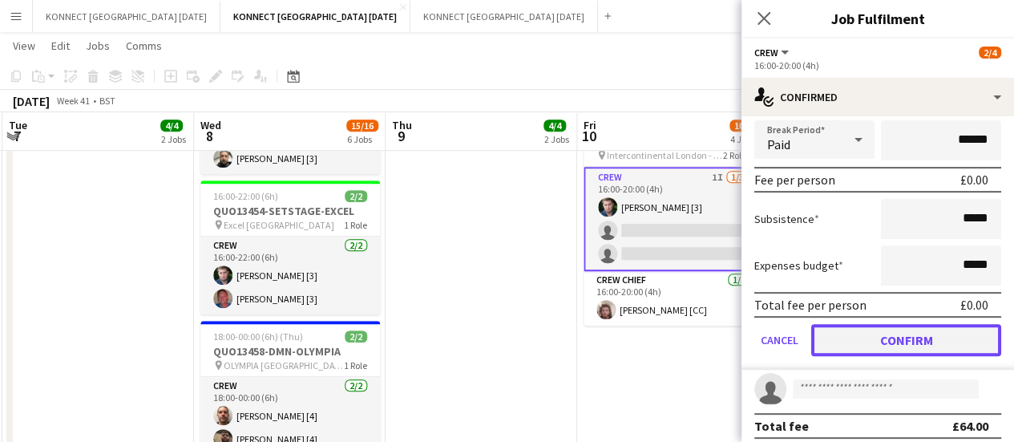
click at [854, 330] on button "Confirm" at bounding box center [906, 340] width 190 height 32
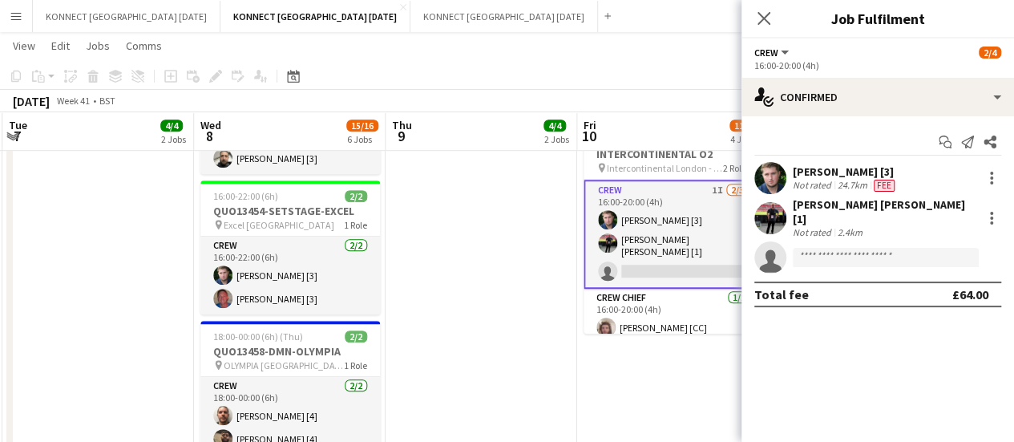
scroll to position [0, 0]
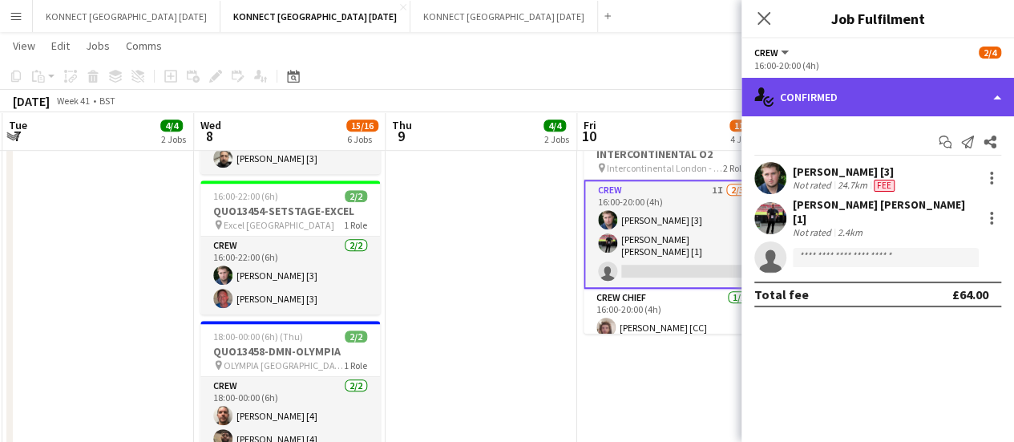
click at [781, 100] on div "single-neutral-actions-check-2 Confirmed" at bounding box center [878, 97] width 273 height 38
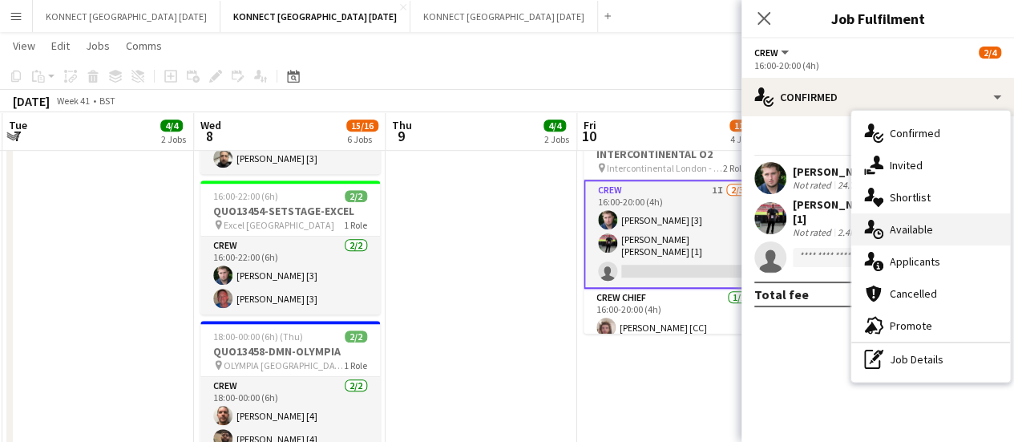
click at [908, 229] on span "Available" at bounding box center [911, 229] width 43 height 14
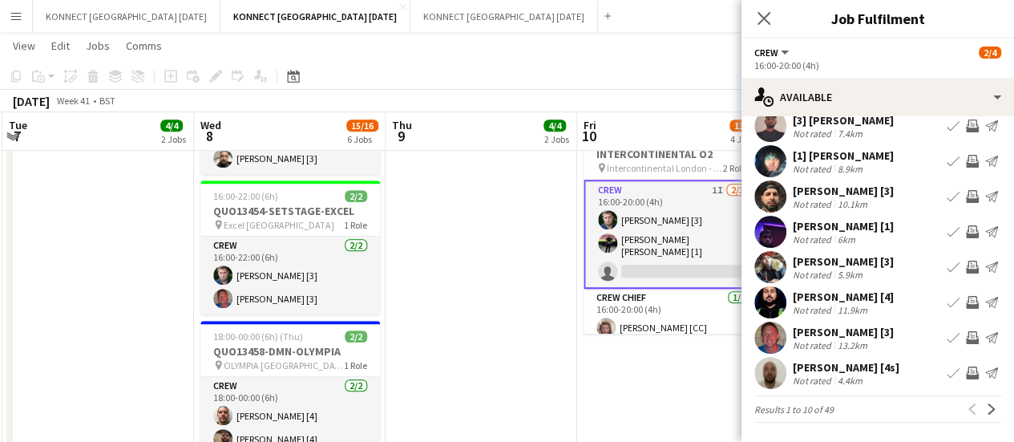
scroll to position [125, 0]
click at [986, 413] on app-icon "Next" at bounding box center [991, 408] width 11 height 11
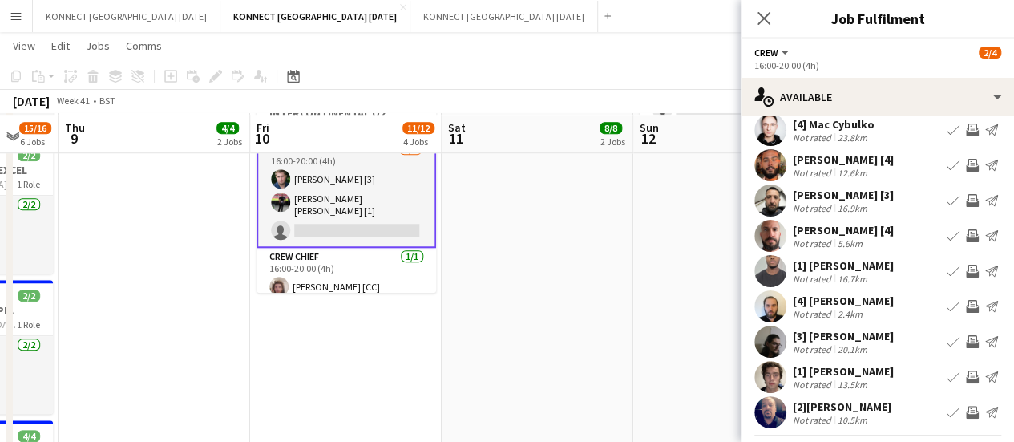
scroll to position [596, 0]
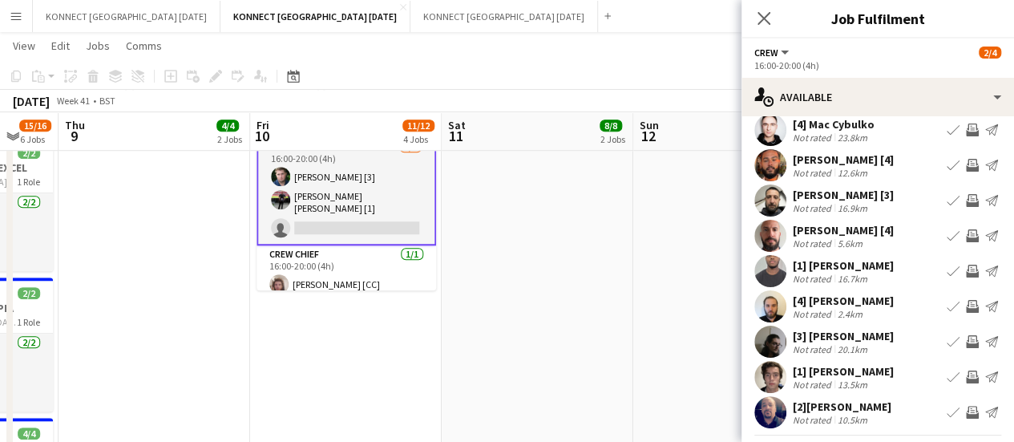
click at [966, 199] on app-icon "Invite crew" at bounding box center [972, 200] width 13 height 13
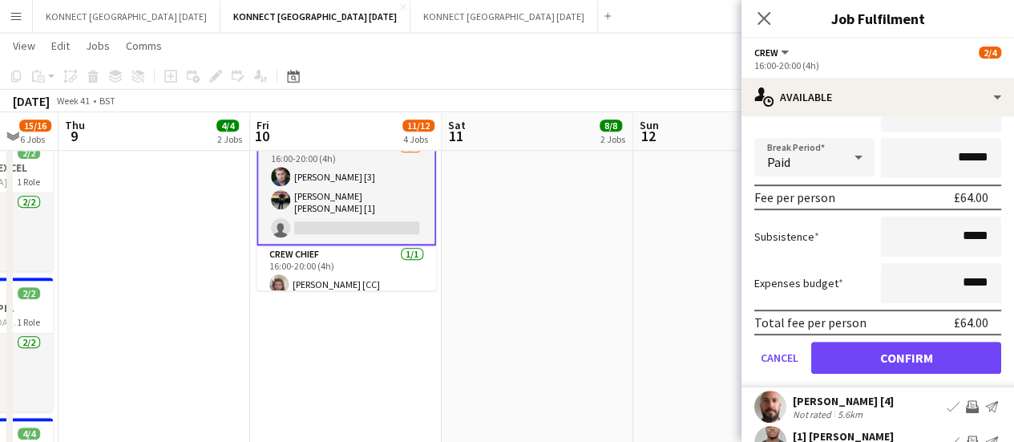
scroll to position [285, 0]
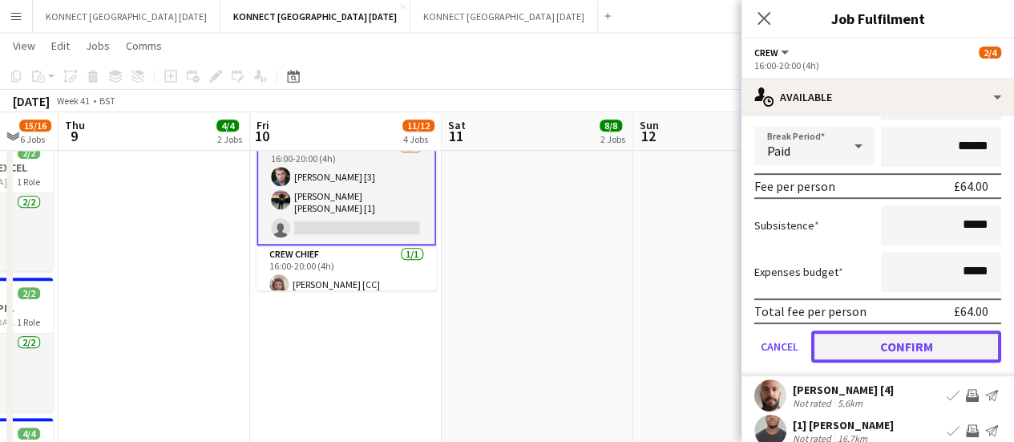
click at [875, 347] on button "Confirm" at bounding box center [906, 346] width 190 height 32
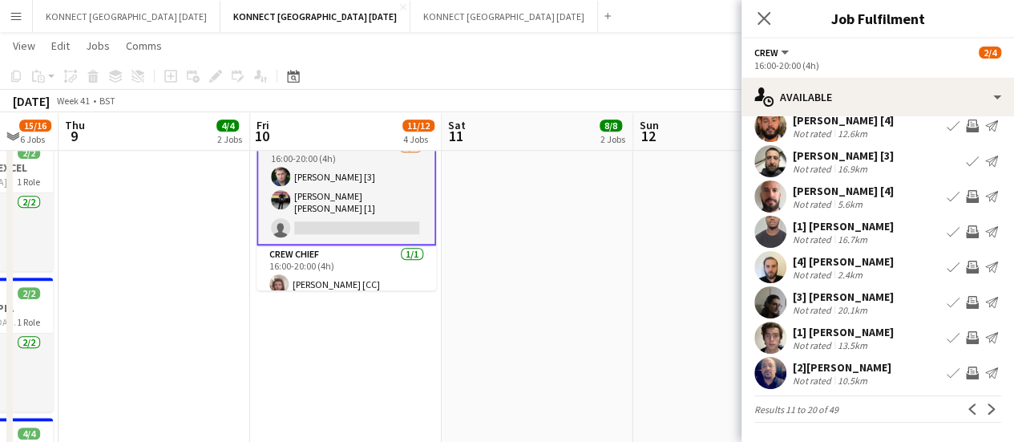
scroll to position [119, 0]
click at [986, 405] on app-icon "Next" at bounding box center [991, 409] width 11 height 11
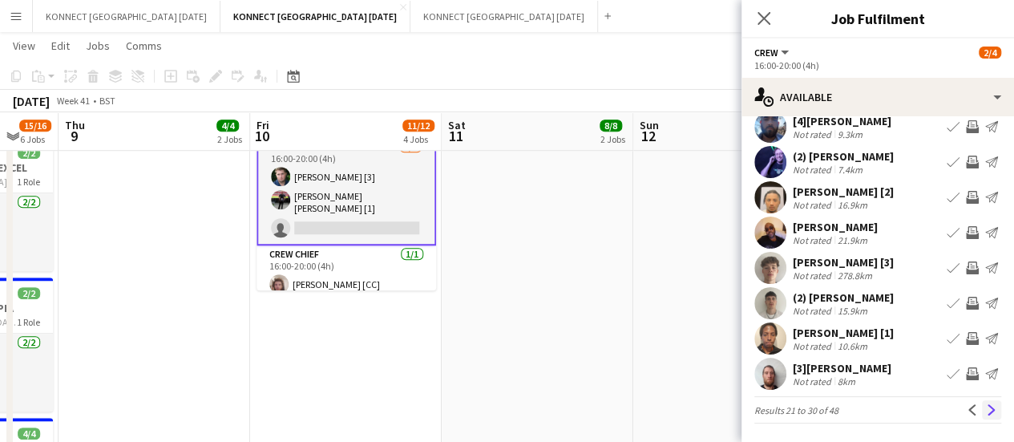
click at [986, 405] on app-icon "Next" at bounding box center [991, 409] width 11 height 11
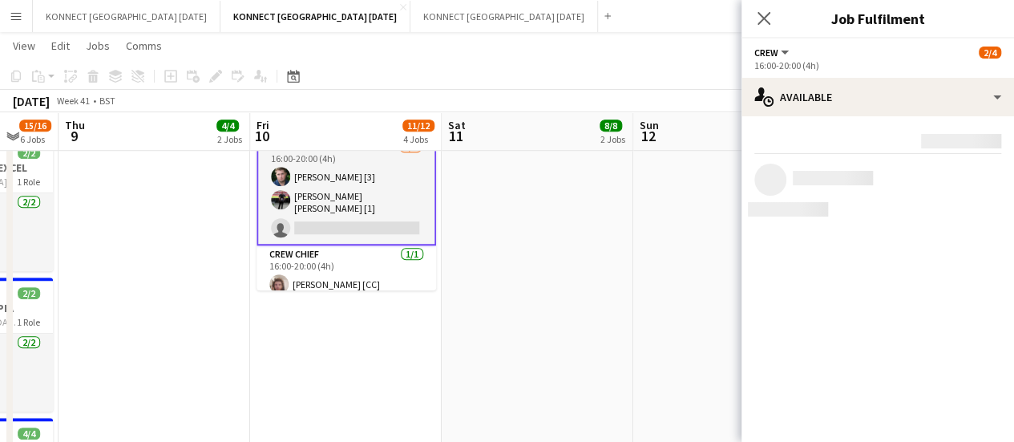
scroll to position [0, 0]
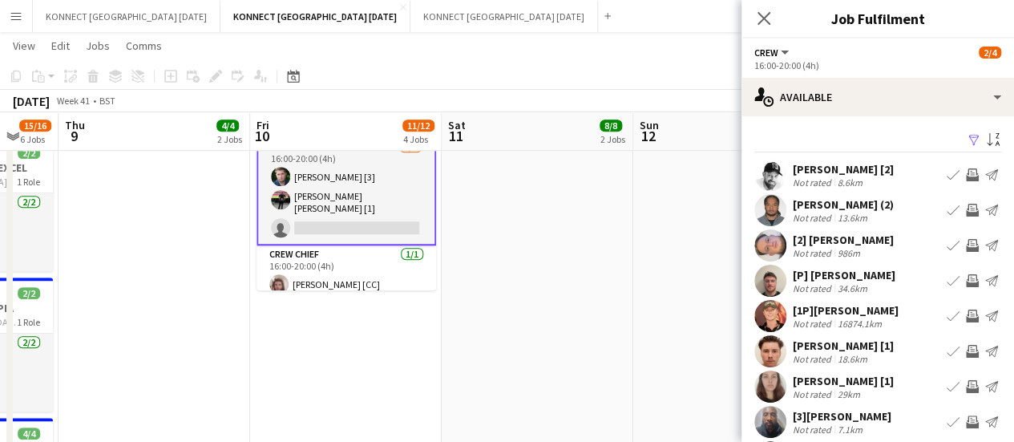
click at [665, 324] on app-date-cell "JANS OFF 09:00-18:00 (9h) 8/8 IN QUO(13441)-DMN-THE BREWERY pin The Brewery Lon…" at bounding box center [729, 399] width 192 height 1630
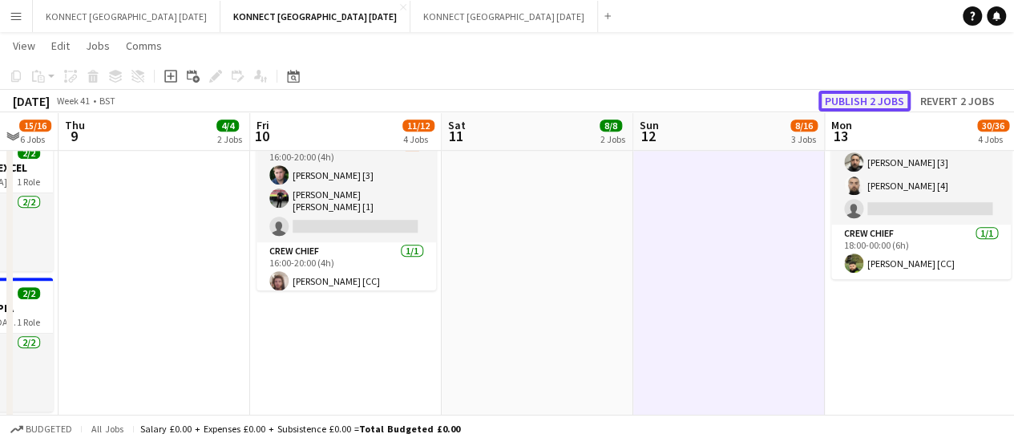
click at [858, 108] on button "Publish 2 jobs" at bounding box center [865, 101] width 92 height 21
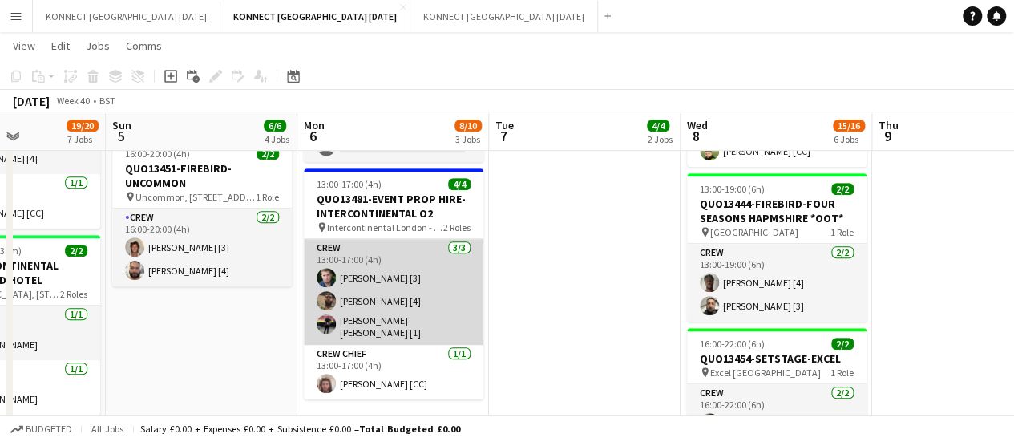
click at [440, 316] on app-card-role "Crew [DATE] 13:00-17:00 (4h) [PERSON_NAME] [3] [PERSON_NAME] [4] [PERSON_NAME] …" at bounding box center [394, 292] width 180 height 106
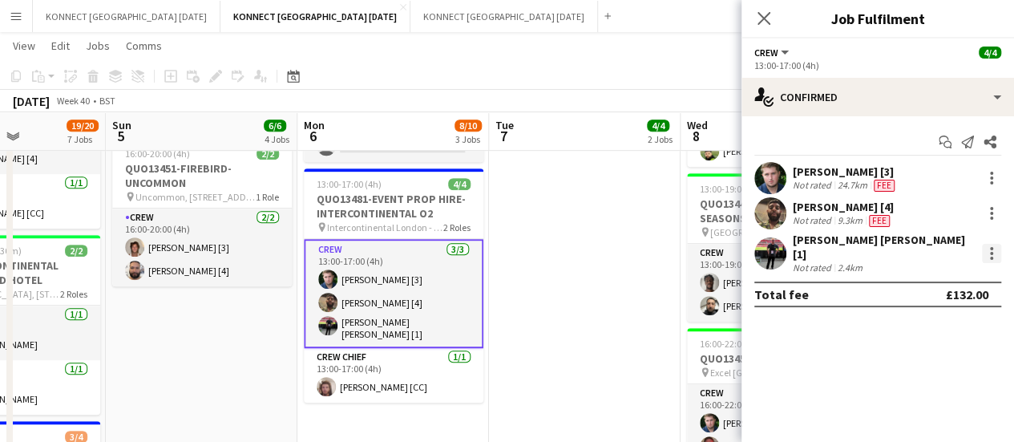
click at [993, 249] on div at bounding box center [991, 253] width 19 height 19
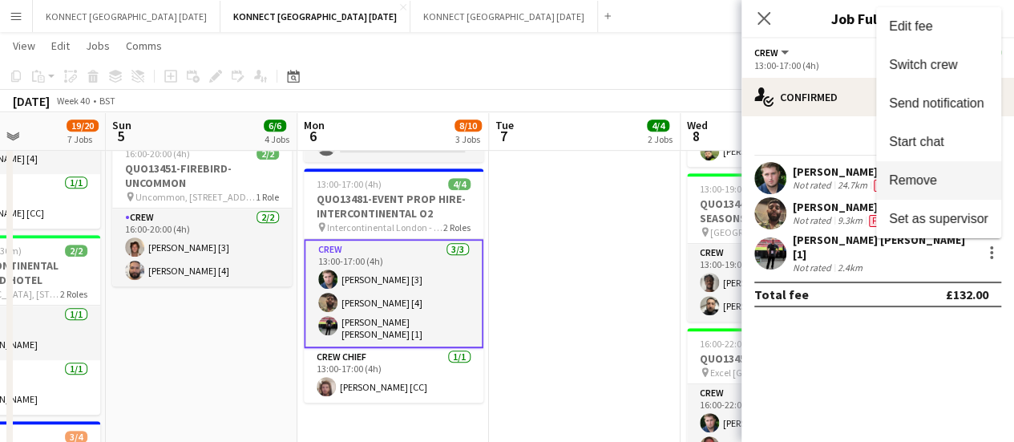
click at [944, 195] on button "Remove" at bounding box center [938, 180] width 125 height 38
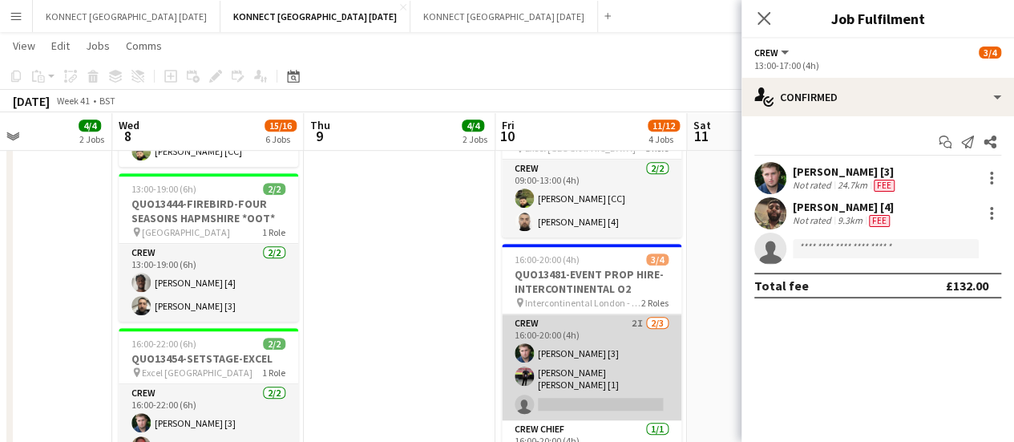
click at [621, 358] on app-card-role "Crew 2I [DATE] 16:00-20:00 (4h) [PERSON_NAME] [3] [PERSON_NAME] [PERSON_NAME] […" at bounding box center [592, 367] width 180 height 106
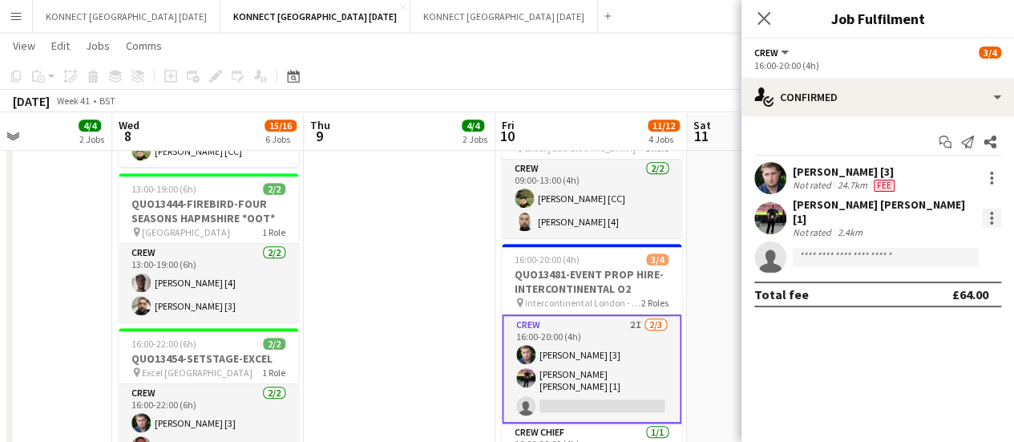
click at [995, 210] on div at bounding box center [991, 217] width 19 height 19
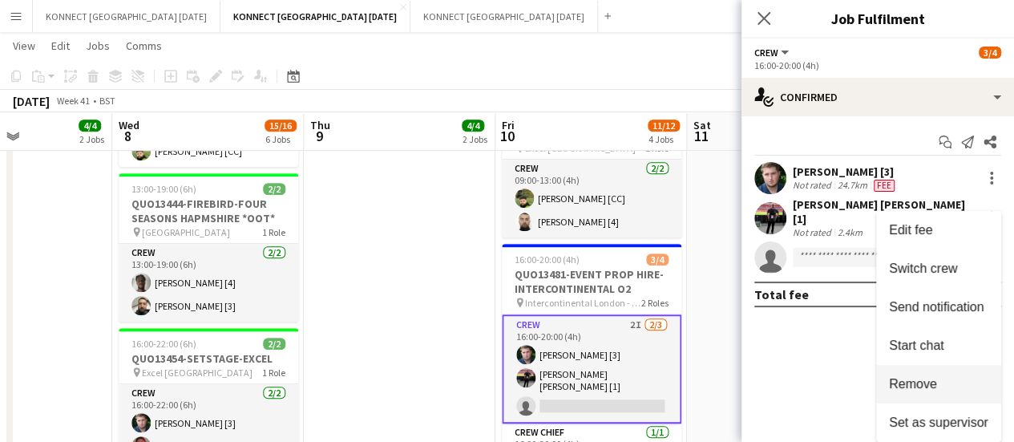
click at [936, 378] on span "Remove" at bounding box center [938, 384] width 99 height 14
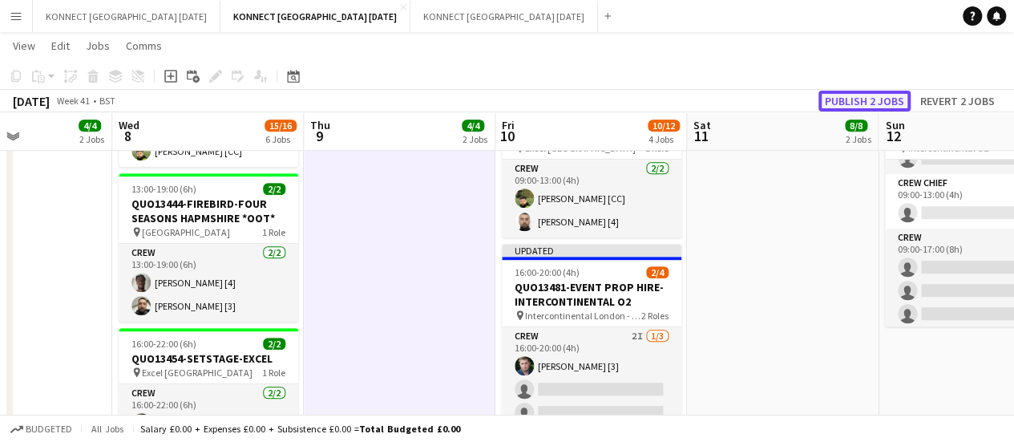
click at [882, 106] on button "Publish 2 jobs" at bounding box center [865, 101] width 92 height 21
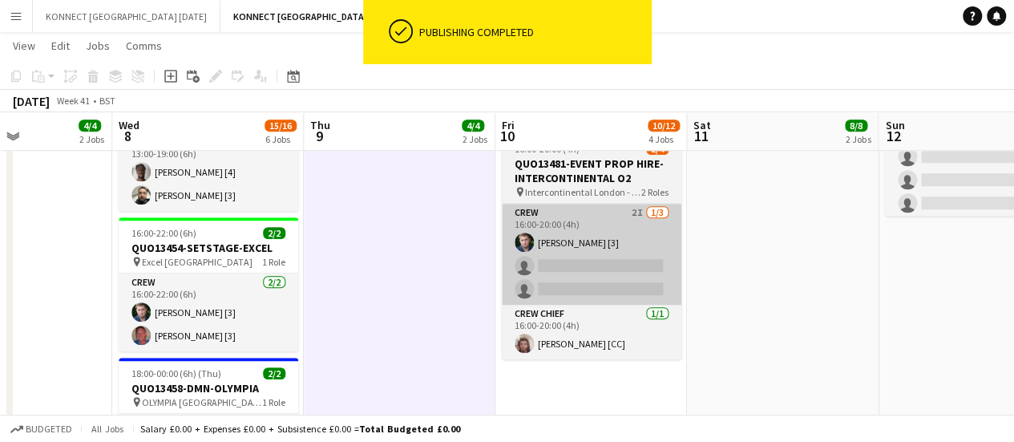
scroll to position [517, 0]
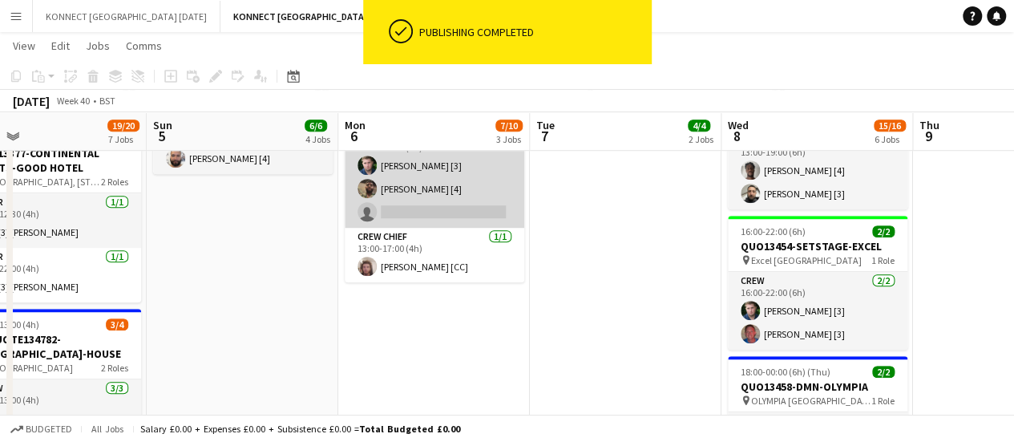
click at [424, 215] on app-card-role "Crew 1I [DATE] 13:00-17:00 (4h) [PERSON_NAME] [3] [PERSON_NAME] [4] single-neut…" at bounding box center [435, 177] width 180 height 101
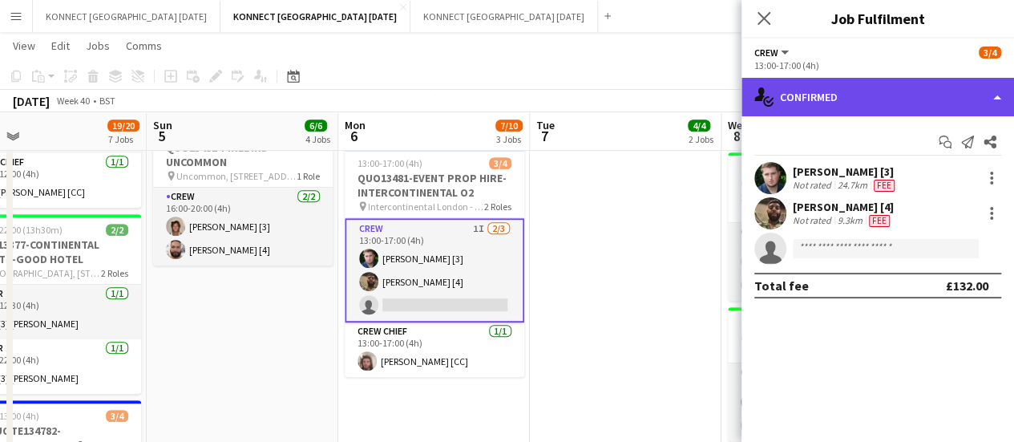
click at [917, 104] on div "single-neutral-actions-check-2 Confirmed" at bounding box center [878, 97] width 273 height 38
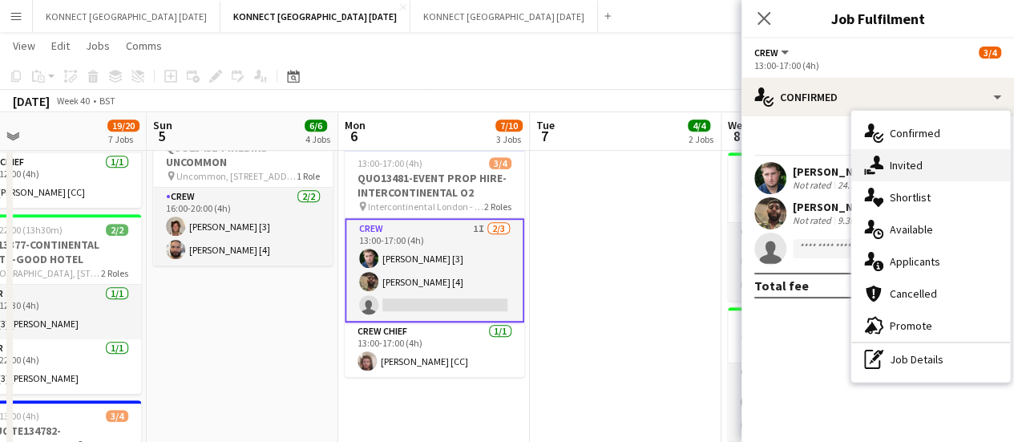
click at [911, 158] on span "Invited" at bounding box center [906, 165] width 33 height 14
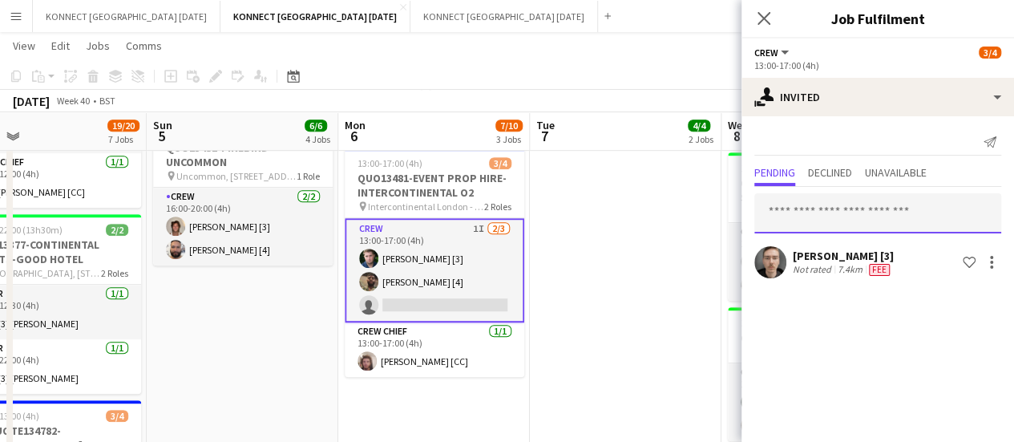
click at [826, 211] on input "text" at bounding box center [877, 213] width 247 height 40
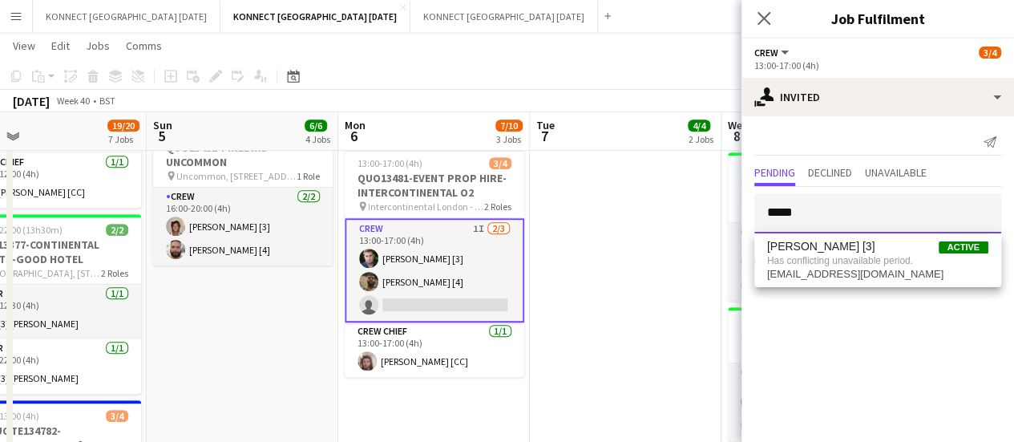
type input "*****"
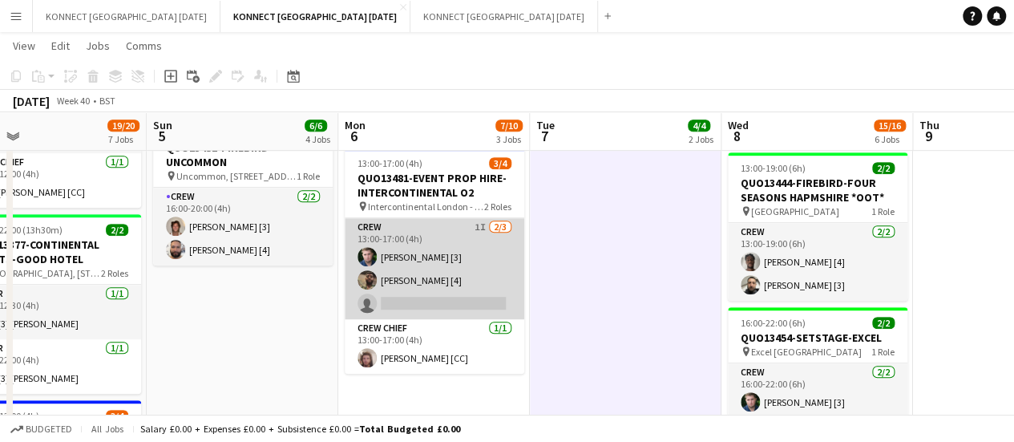
click at [414, 296] on app-card-role "Crew 1I [DATE] 13:00-17:00 (4h) [PERSON_NAME] [3] [PERSON_NAME] [4] single-neut…" at bounding box center [435, 268] width 180 height 101
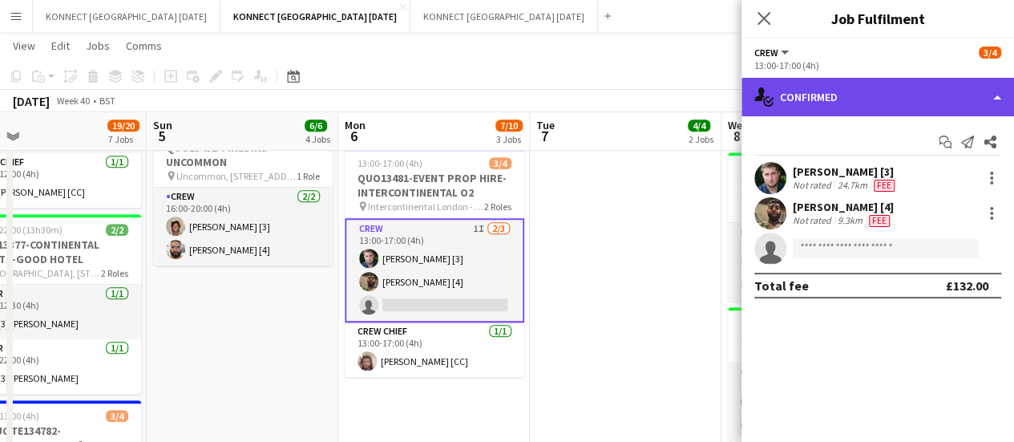
click at [854, 106] on div "single-neutral-actions-check-2 Confirmed" at bounding box center [878, 97] width 273 height 38
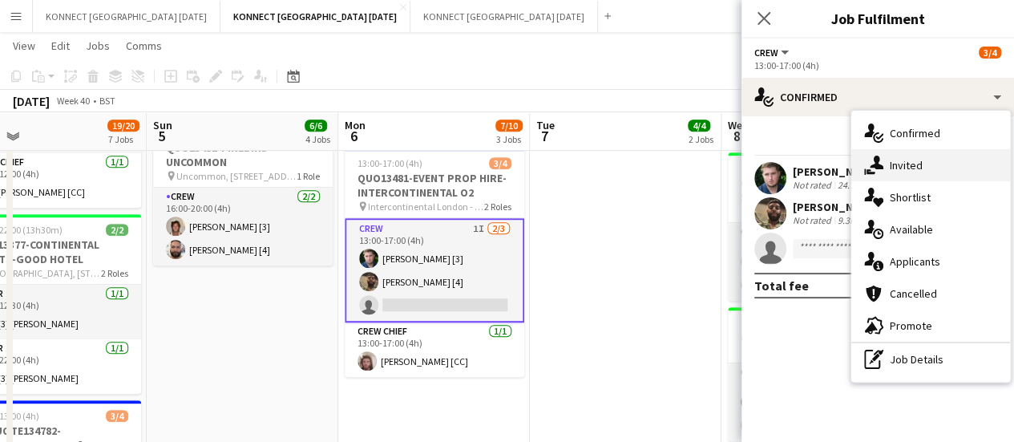
click at [880, 156] on icon "single-neutral-actions-share-1" at bounding box center [873, 165] width 19 height 19
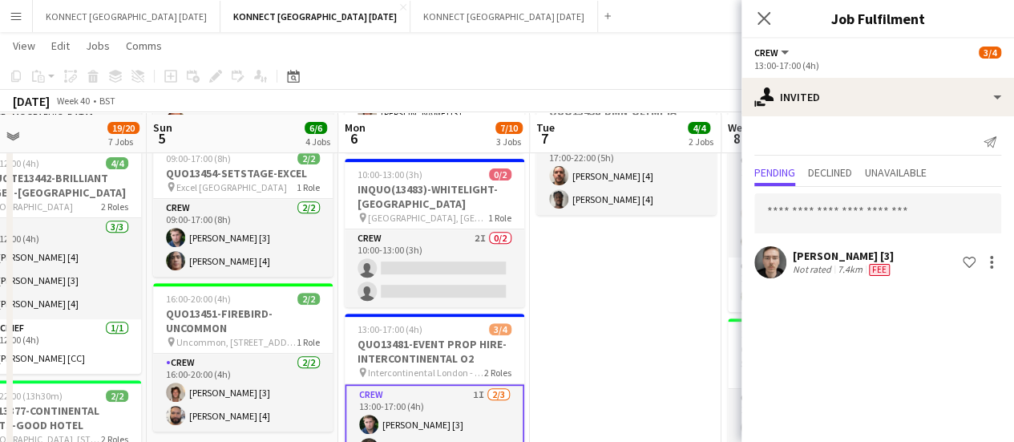
scroll to position [259, 0]
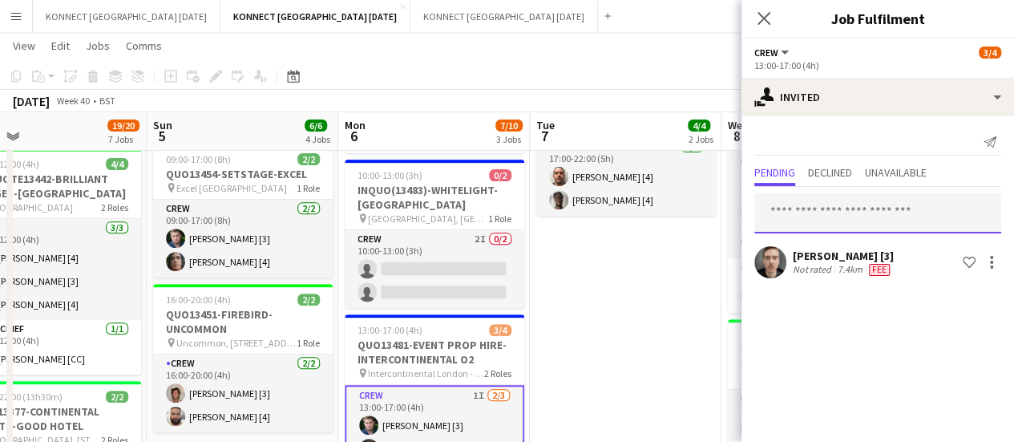
click at [830, 210] on input "text" at bounding box center [877, 213] width 247 height 40
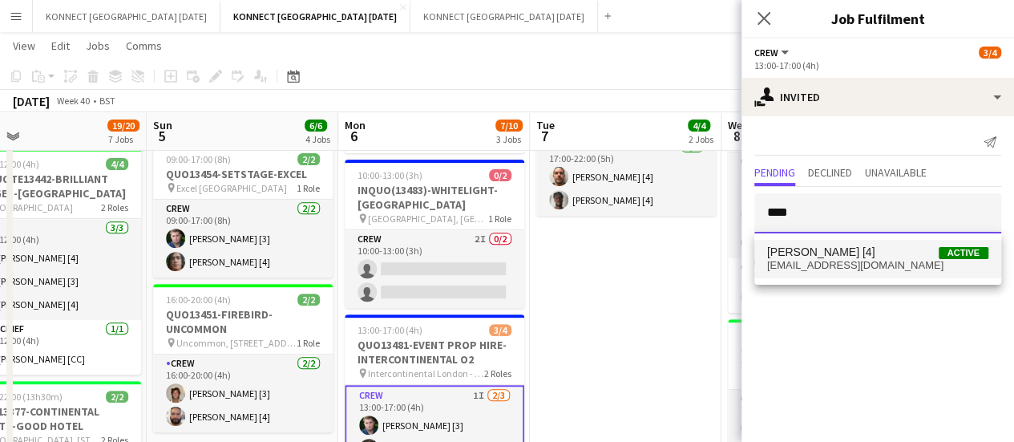
type input "****"
click at [799, 253] on span "[PERSON_NAME] [4]" at bounding box center [821, 252] width 108 height 14
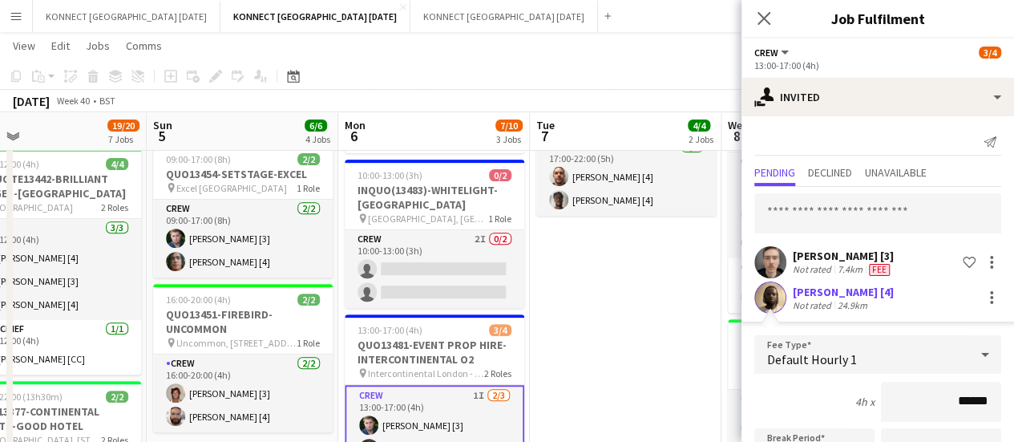
scroll to position [250, 0]
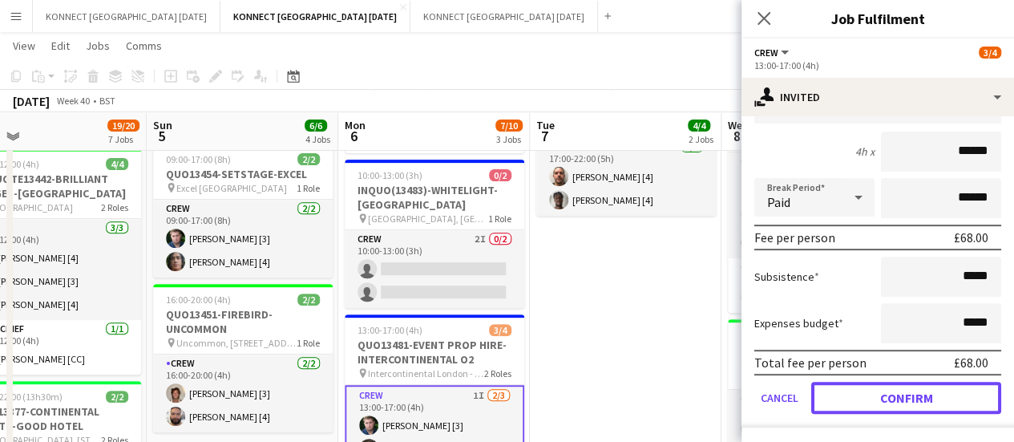
click at [863, 393] on button "Confirm" at bounding box center [906, 398] width 190 height 32
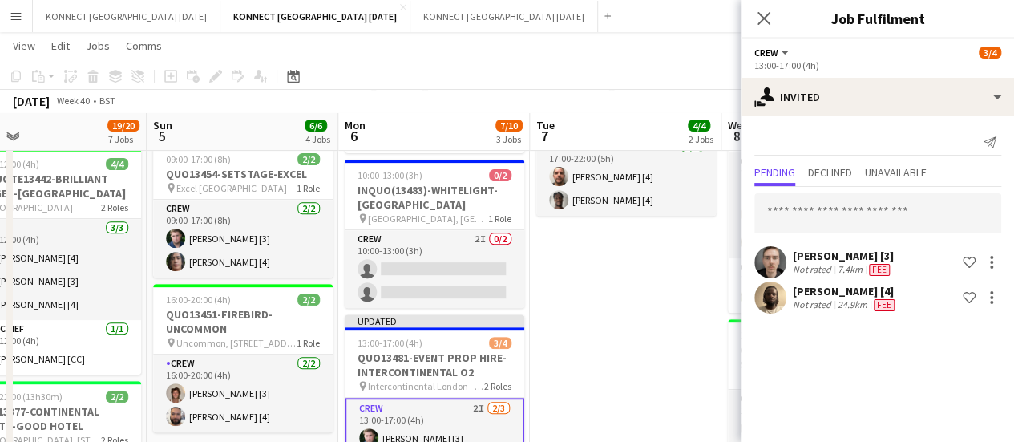
scroll to position [0, 0]
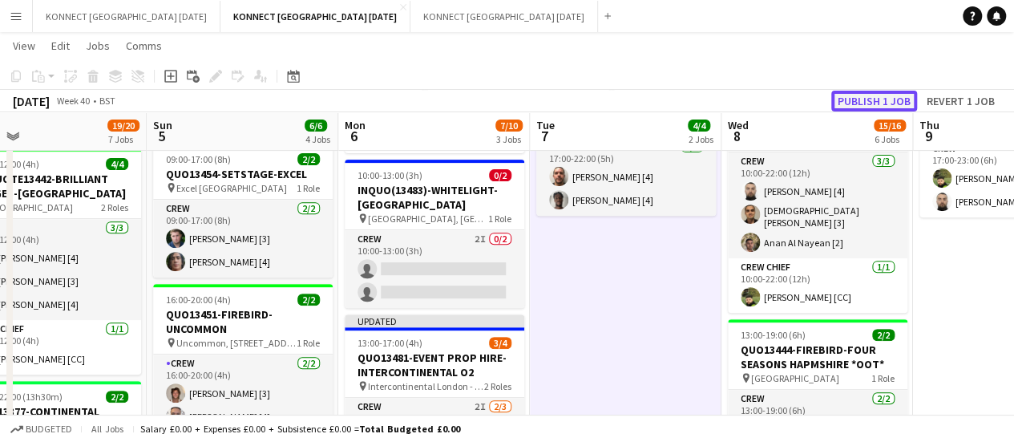
click at [904, 94] on button "Publish 1 job" at bounding box center [874, 101] width 86 height 21
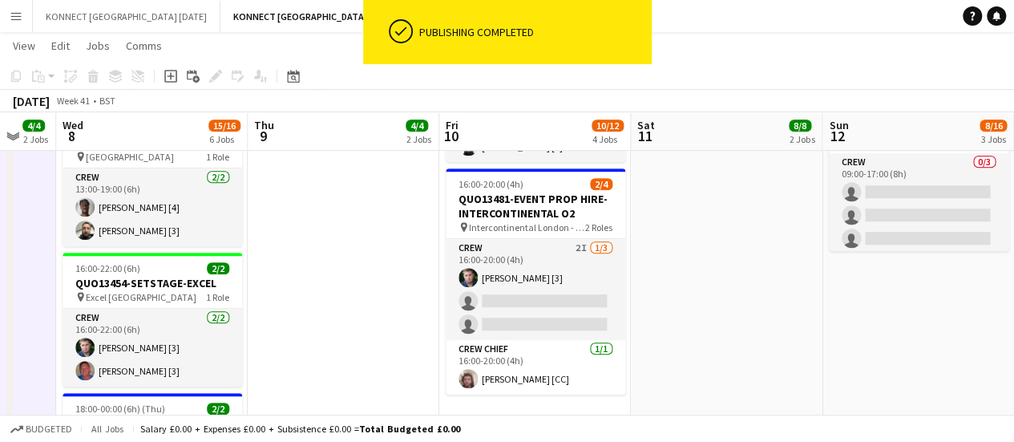
scroll to position [96, 0]
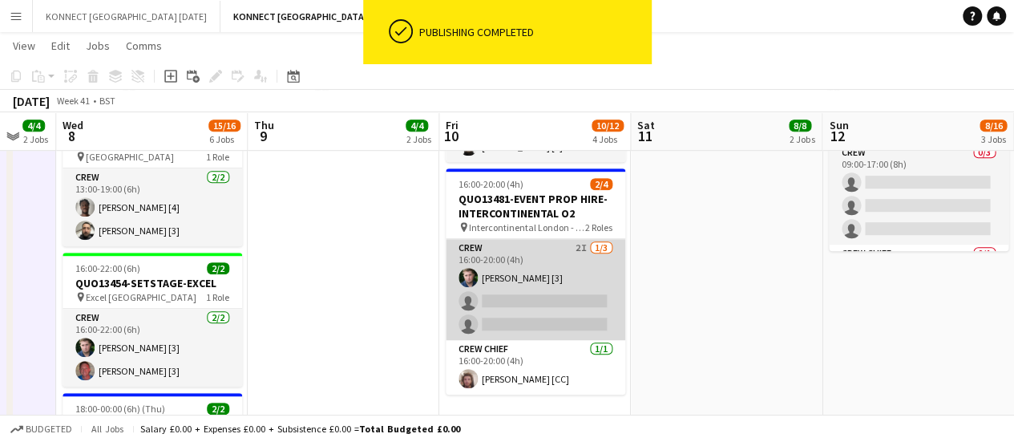
click at [580, 307] on app-card-role "Crew 2I [DATE] 16:00-20:00 (4h) [PERSON_NAME] [3] single-neutral-actions single…" at bounding box center [536, 289] width 180 height 101
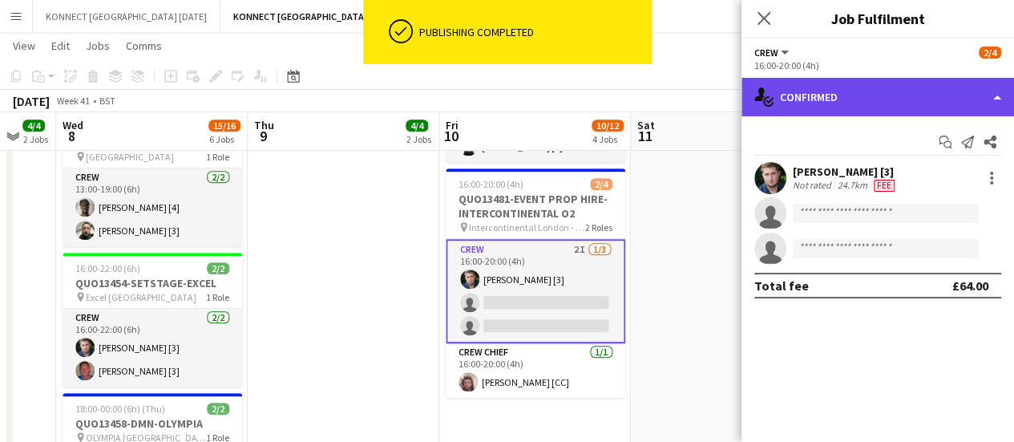
click at [866, 105] on div "single-neutral-actions-check-2 Confirmed" at bounding box center [878, 97] width 273 height 38
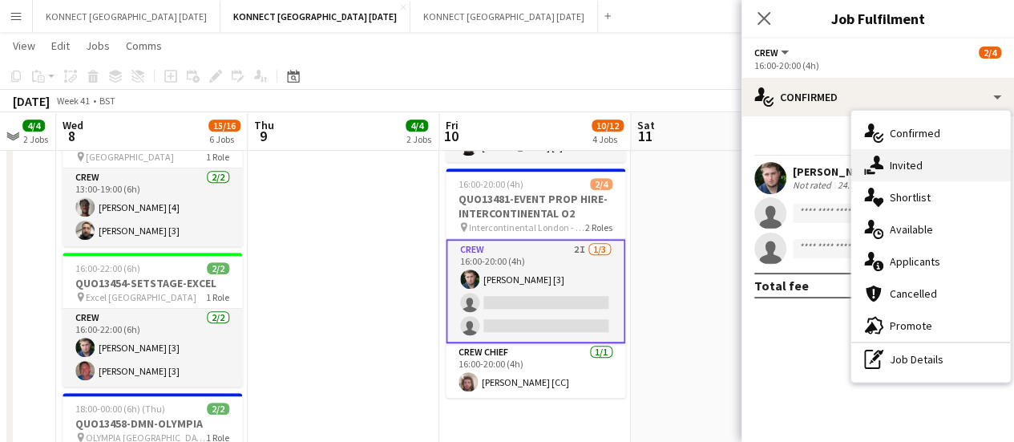
click at [916, 164] on span "Invited" at bounding box center [906, 165] width 33 height 14
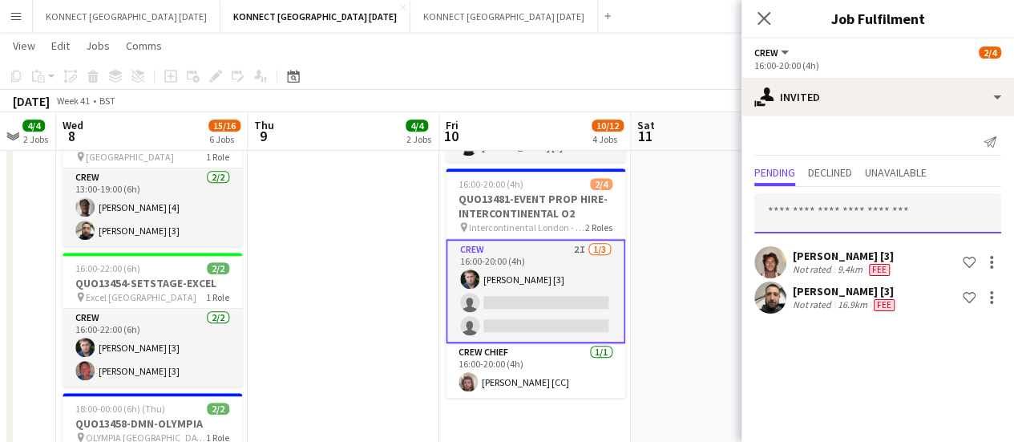
click at [876, 209] on input "text" at bounding box center [877, 213] width 247 height 40
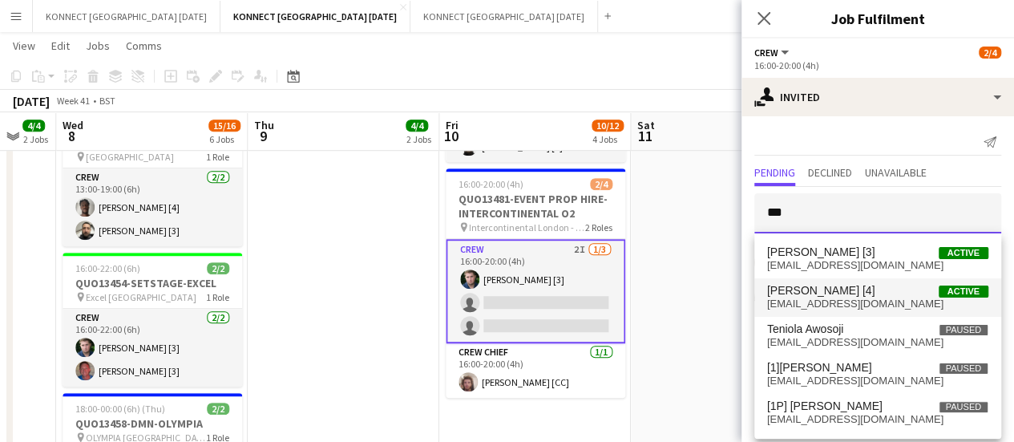
type input "***"
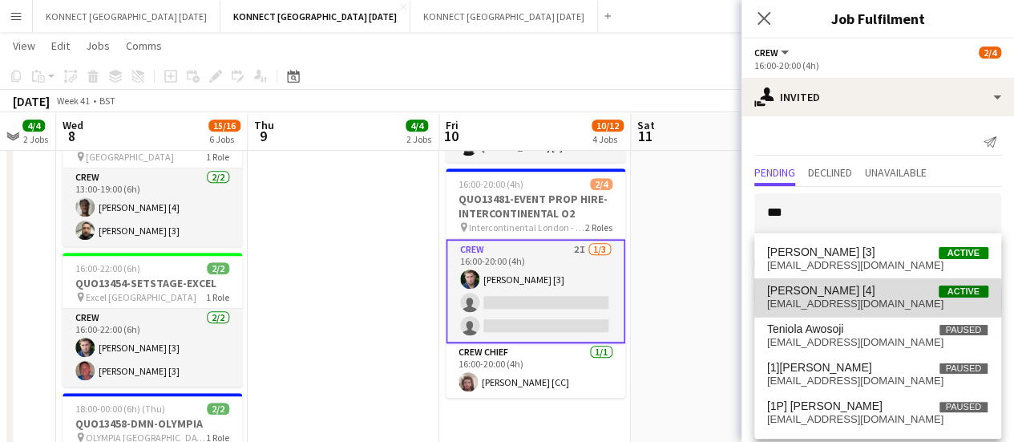
click at [819, 299] on span "[EMAIL_ADDRESS][DOMAIN_NAME]" at bounding box center [877, 303] width 221 height 13
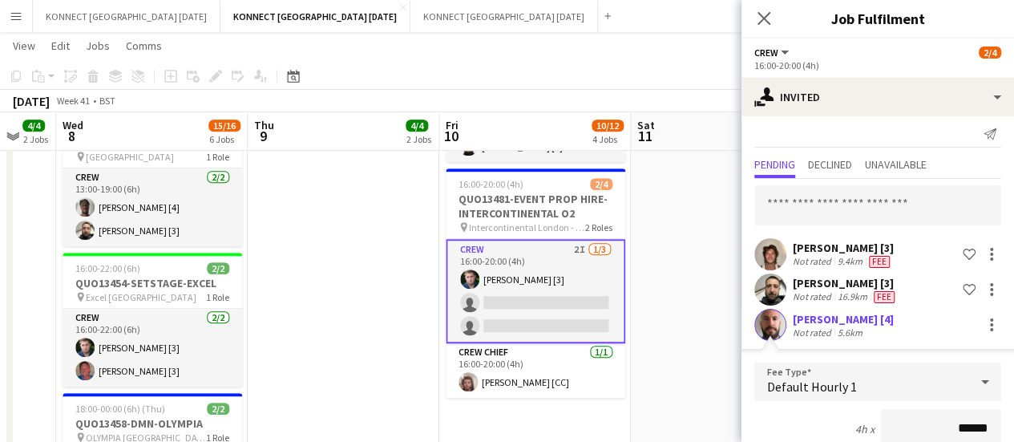
scroll to position [285, 0]
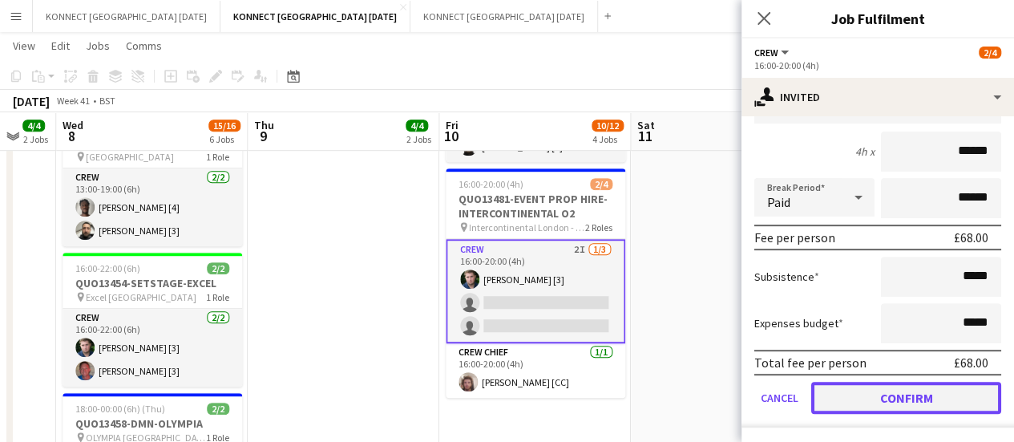
click at [915, 388] on button "Confirm" at bounding box center [906, 398] width 190 height 32
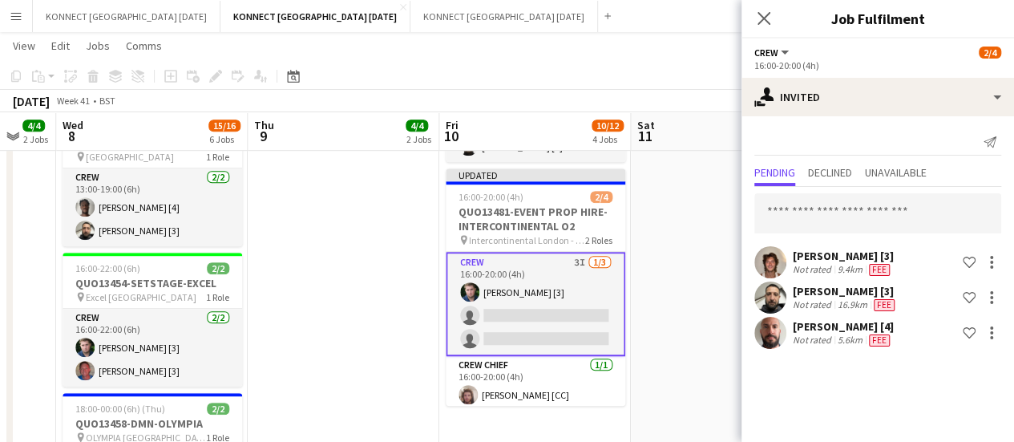
scroll to position [0, 0]
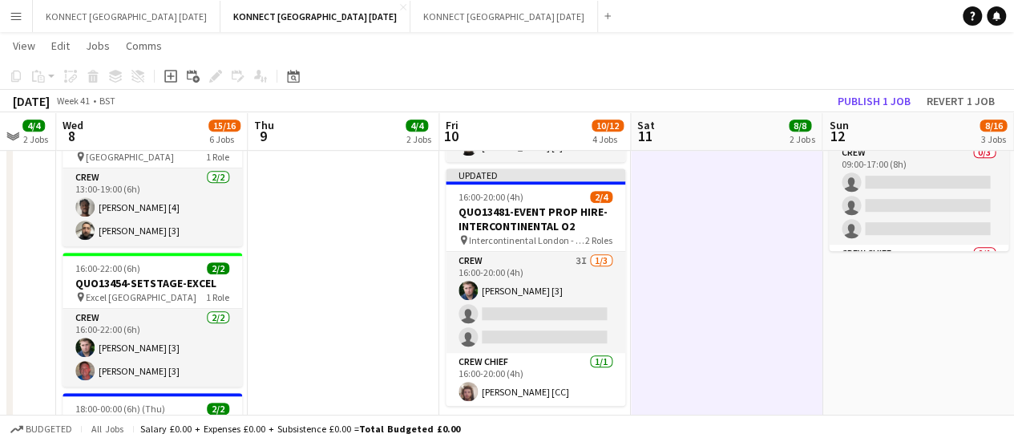
click at [870, 83] on app-toolbar "Copy Paste Paste Ctrl+V Paste with crew Ctrl+Shift+V Paste linked Job [GEOGRAPH…" at bounding box center [507, 76] width 1014 height 27
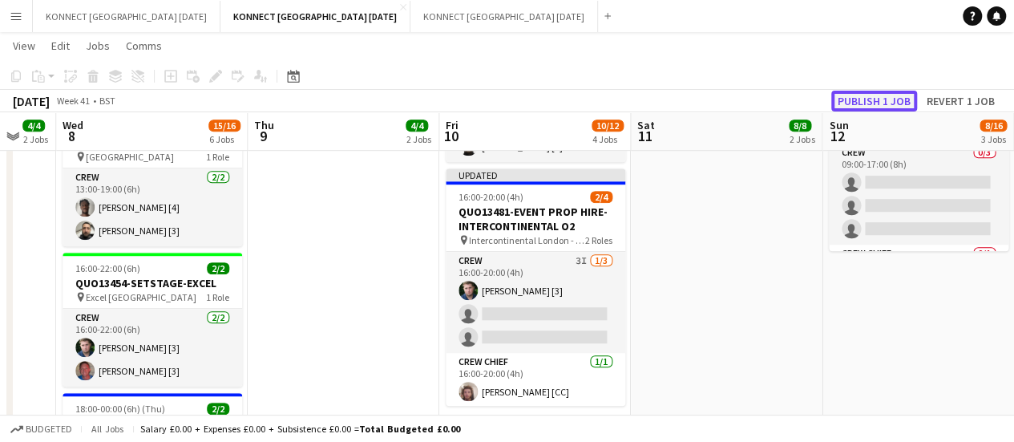
click at [870, 98] on button "Publish 1 job" at bounding box center [874, 101] width 86 height 21
